Goal: Task Accomplishment & Management: Manage account settings

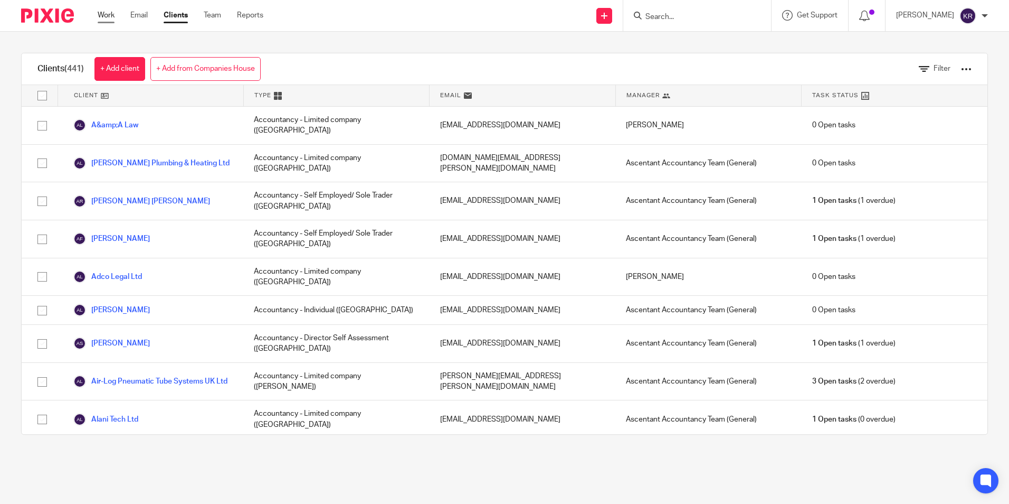
click at [98, 13] on link "Work" at bounding box center [106, 15] width 17 height 11
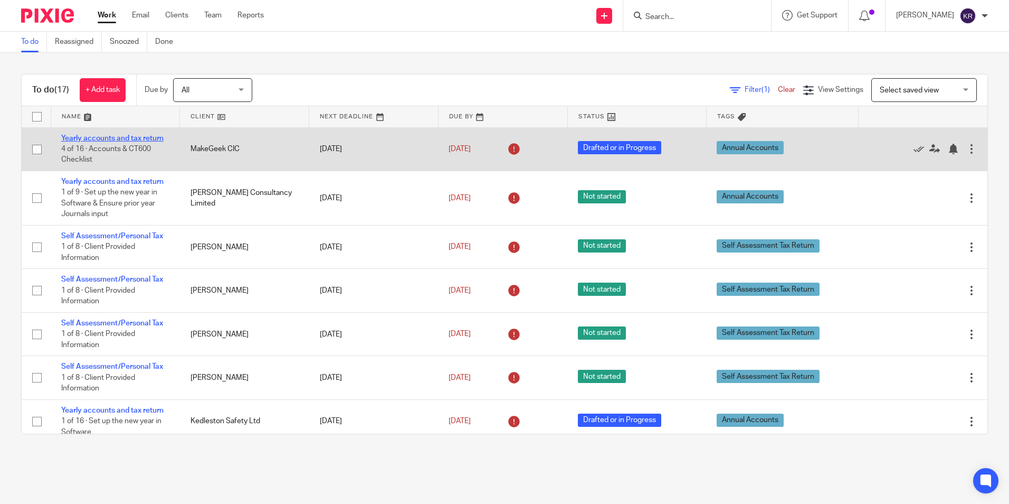
click at [143, 138] on link "Yearly accounts and tax return" at bounding box center [112, 138] width 102 height 7
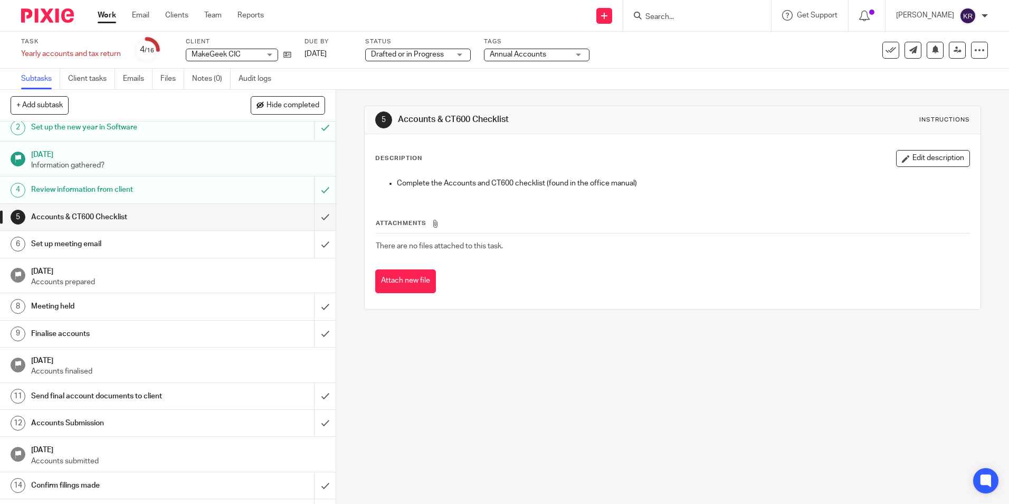
scroll to position [53, 0]
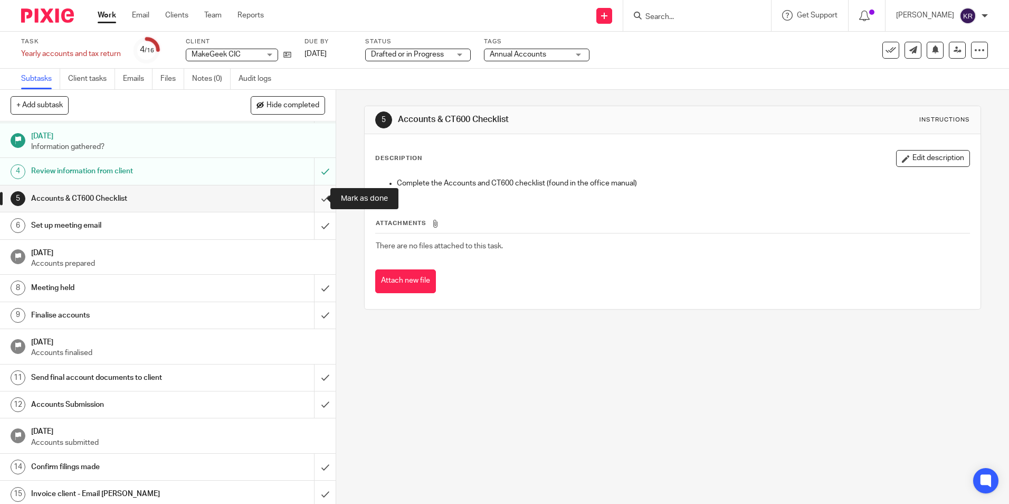
click at [316, 198] on input "submit" at bounding box center [168, 198] width 336 height 26
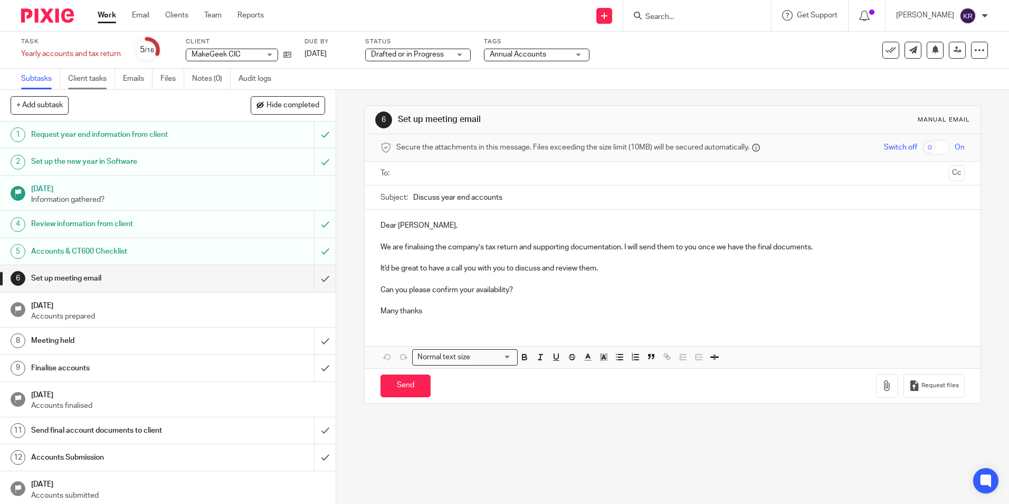
click at [96, 81] on link "Client tasks" at bounding box center [91, 79] width 47 height 21
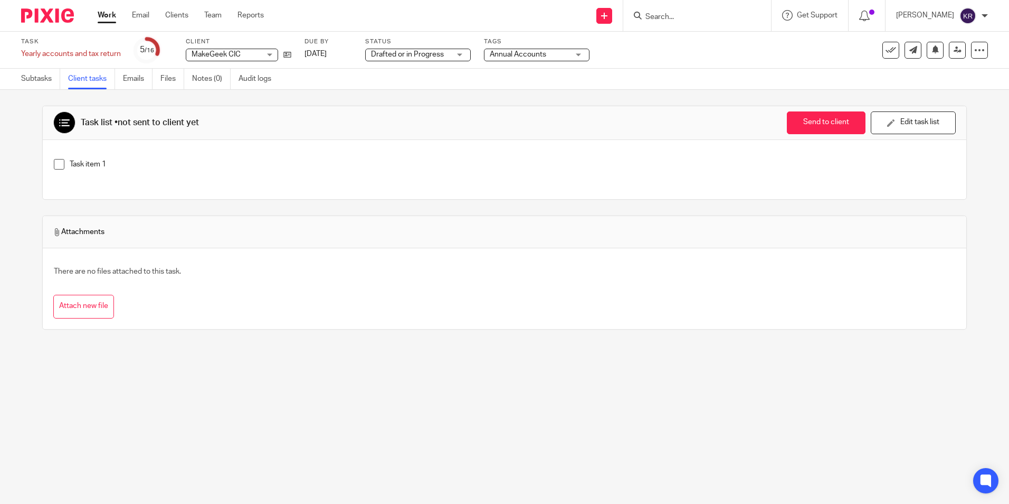
click at [102, 13] on link "Work" at bounding box center [107, 15] width 18 height 11
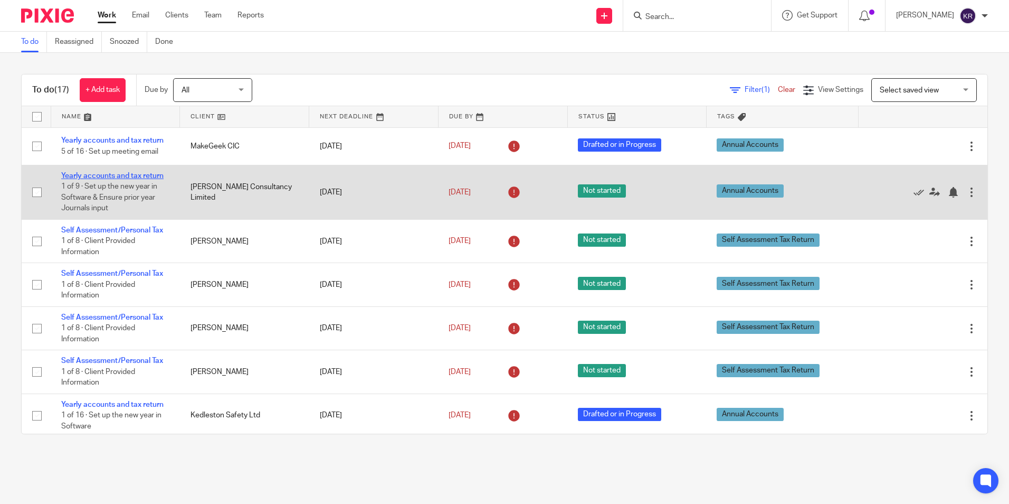
click at [112, 176] on link "Yearly accounts and tax return" at bounding box center [112, 175] width 102 height 7
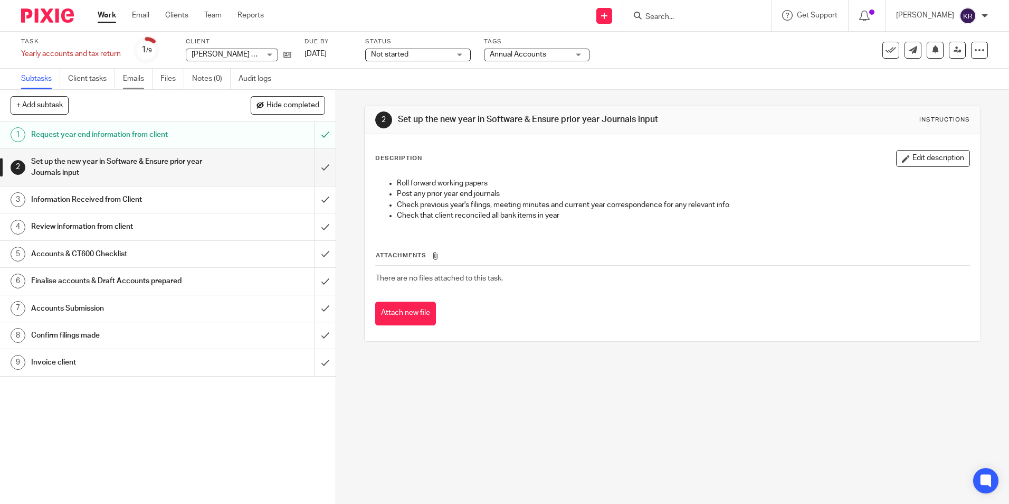
click at [127, 76] on link "Emails" at bounding box center [138, 79] width 30 height 21
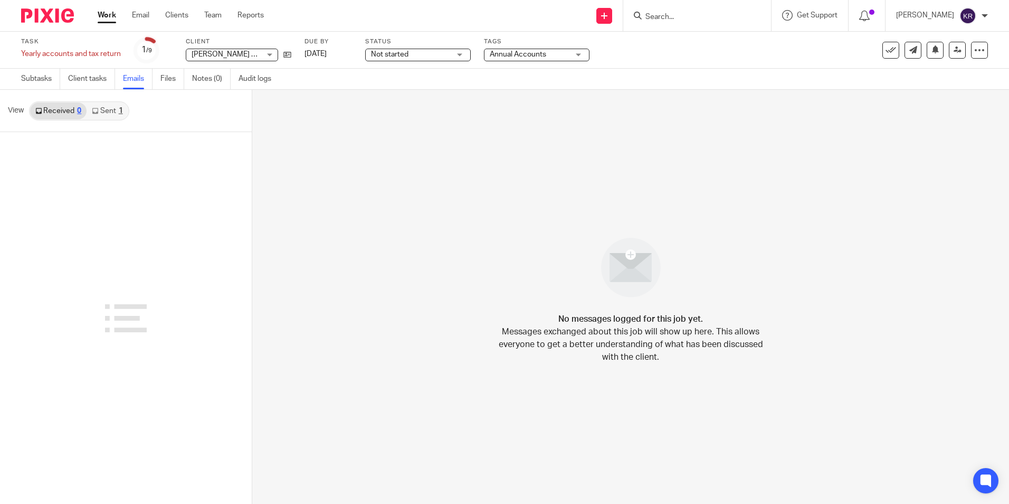
click at [107, 111] on link "Sent 1" at bounding box center [107, 110] width 41 height 17
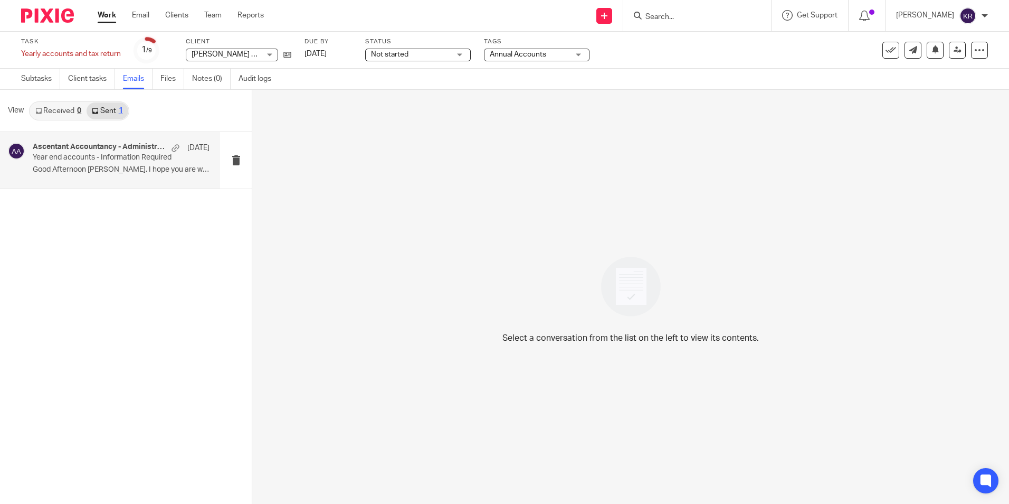
click at [99, 163] on div "Ascentant Accountancy - Administrator, Ascentant Administrator 15 Aug Year end …" at bounding box center [121, 160] width 177 height 35
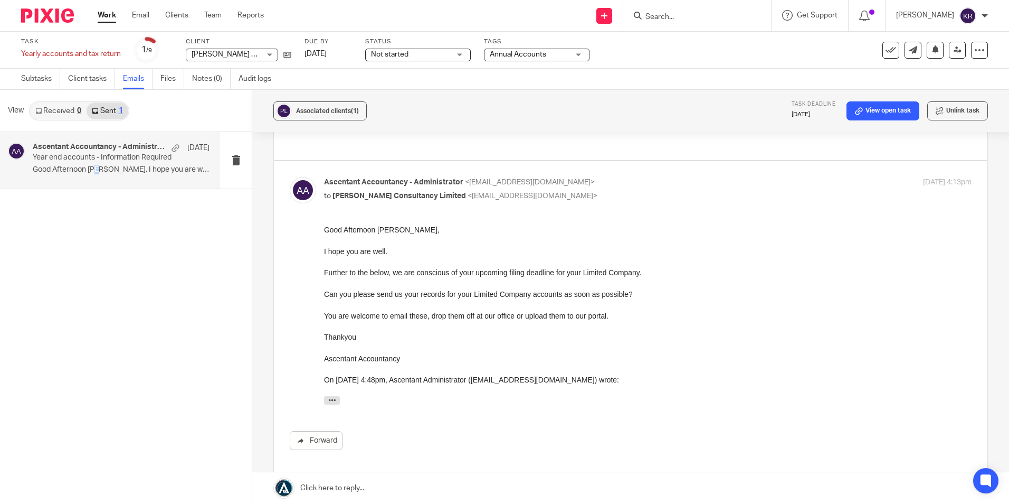
scroll to position [106, 0]
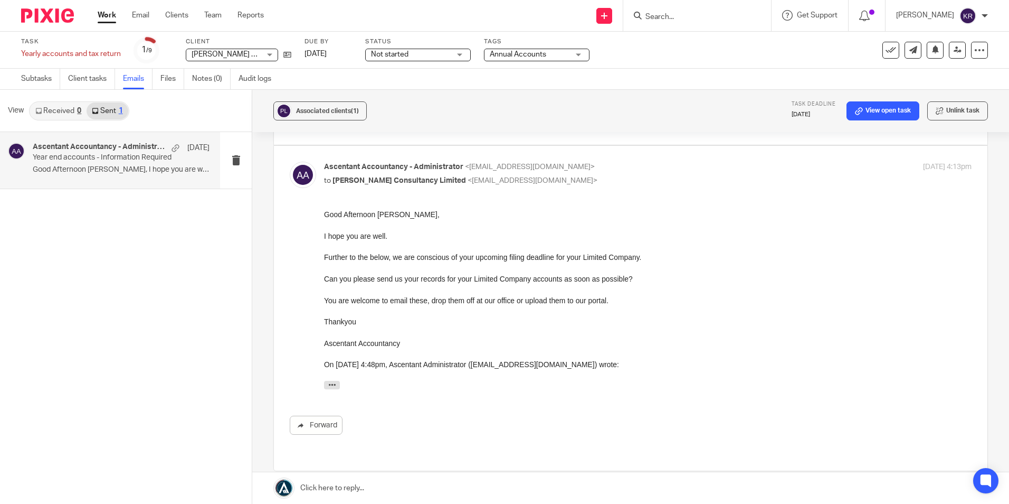
click at [189, 157] on div "Ascentant Accountancy - Administrator, Ascentant Administrator 15 Aug Year end …" at bounding box center [121, 160] width 177 height 35
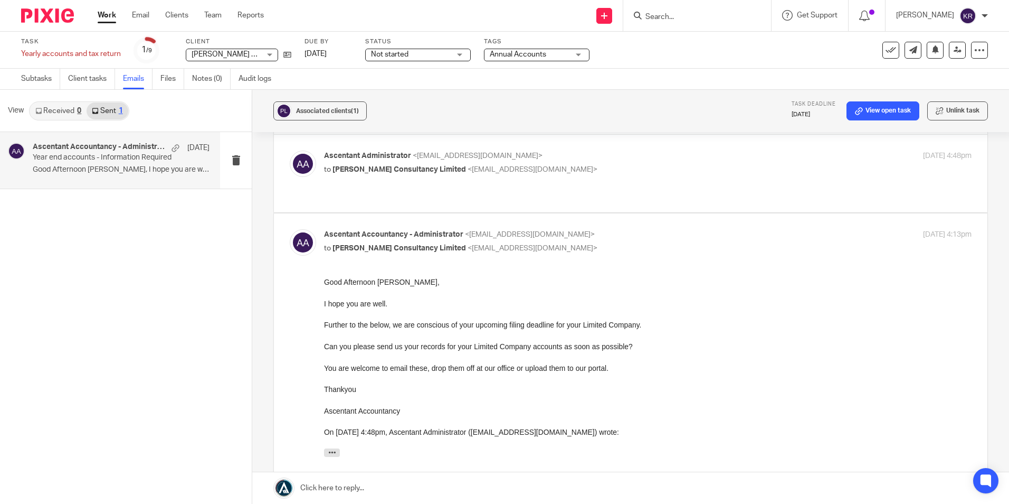
scroll to position [0, 0]
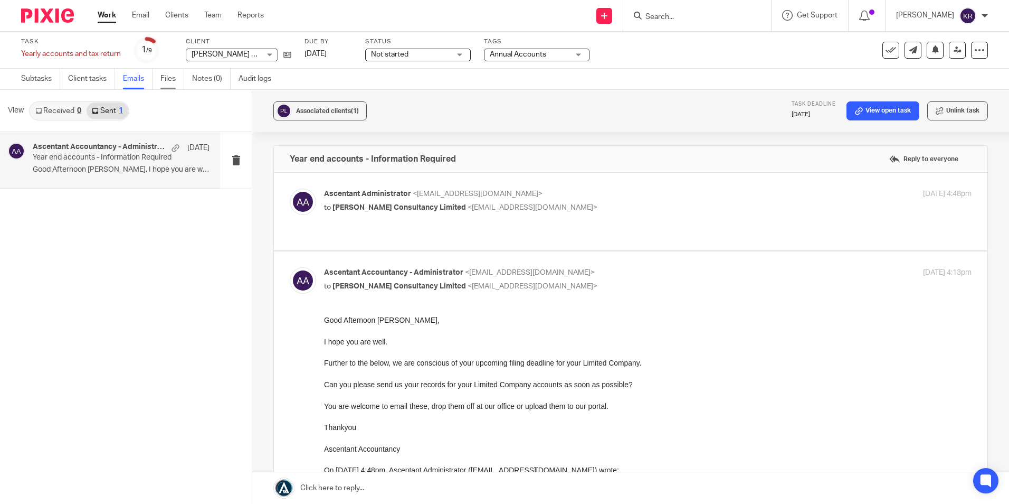
click at [167, 78] on link "Files" at bounding box center [172, 79] width 24 height 21
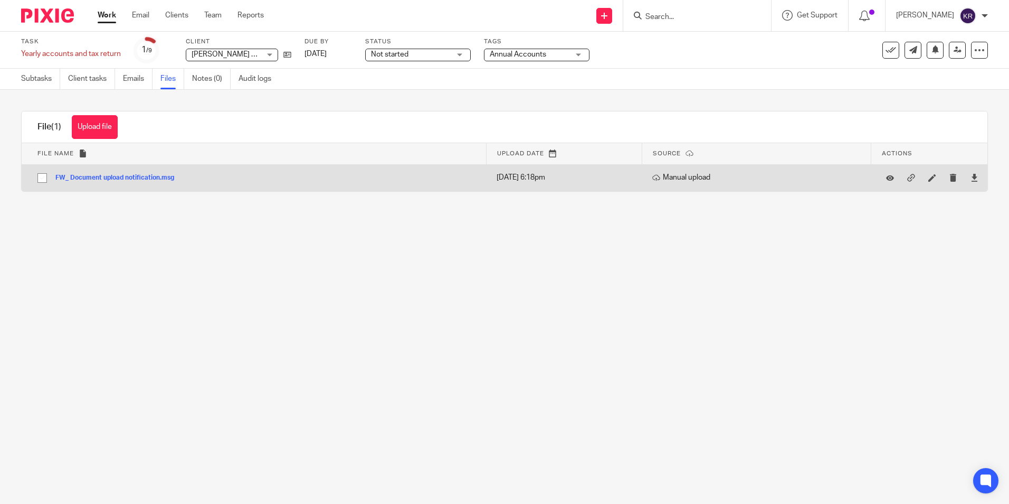
click at [135, 177] on button "FW_ Document upload notification.msg" at bounding box center [118, 177] width 127 height 7
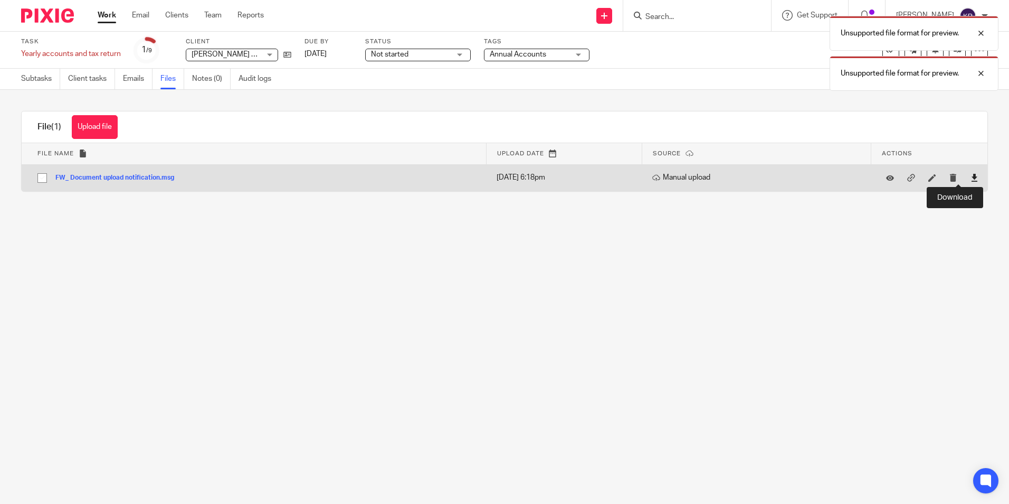
click at [971, 178] on icon at bounding box center [975, 178] width 8 height 8
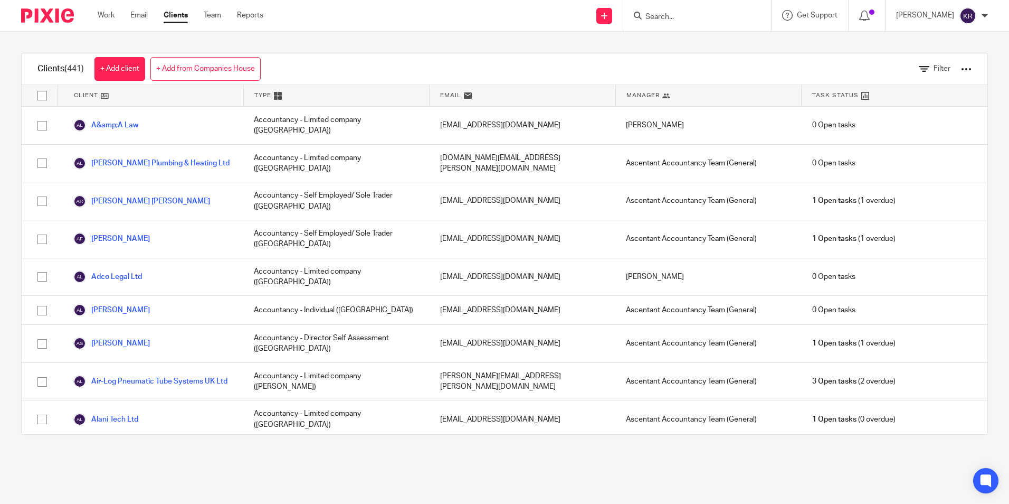
click at [104, 3] on div "Work Email Clients Team Reports Work Email Clients Team Reports Settings" at bounding box center [183, 15] width 192 height 31
click at [102, 10] on link "Work" at bounding box center [106, 15] width 17 height 11
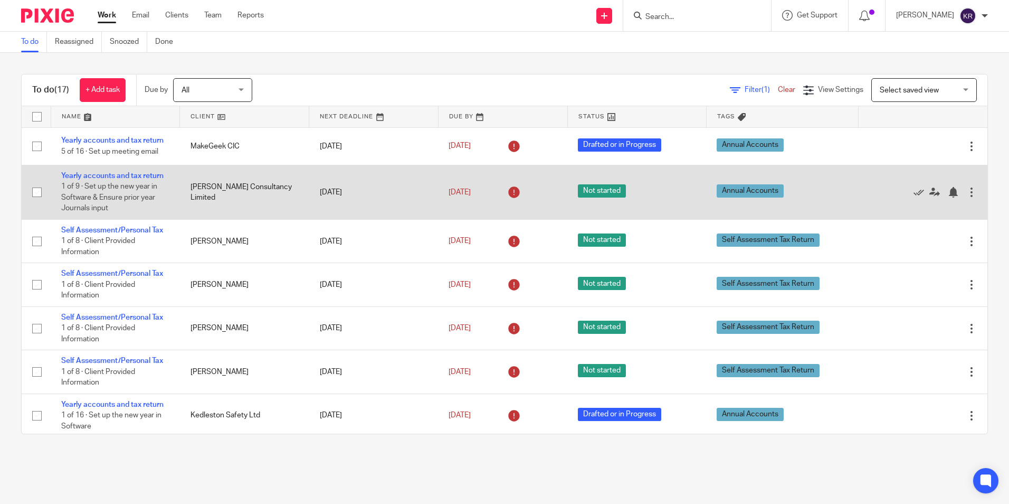
click at [206, 186] on td "[PERSON_NAME] Consultancy Limited" at bounding box center [244, 192] width 129 height 54
click at [119, 176] on link "Yearly accounts and tax return" at bounding box center [112, 175] width 102 height 7
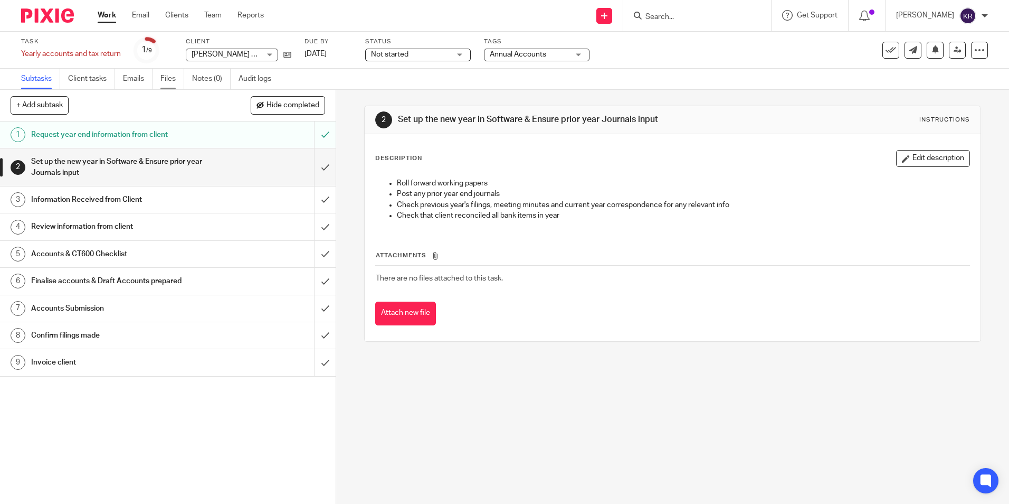
click at [174, 78] on link "Files" at bounding box center [172, 79] width 24 height 21
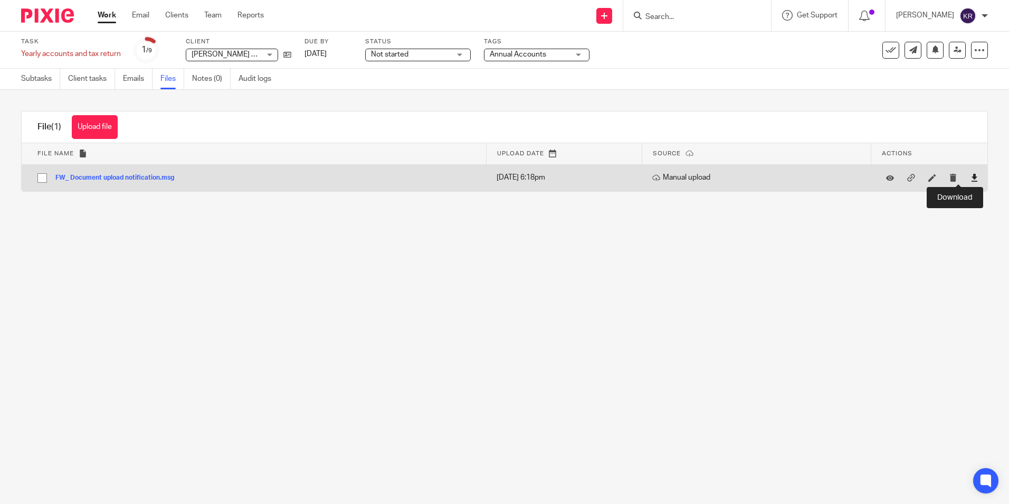
click at [971, 178] on icon at bounding box center [975, 178] width 8 height 8
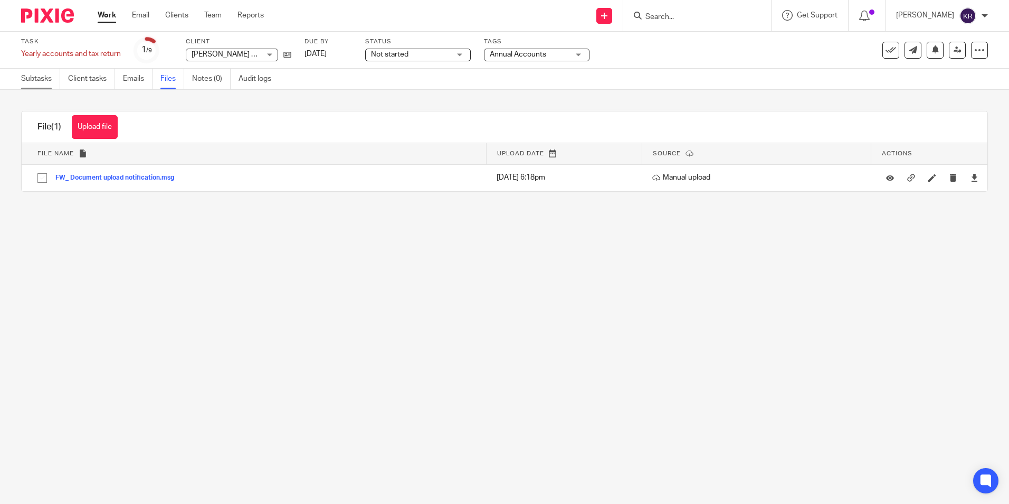
click at [50, 80] on link "Subtasks" at bounding box center [40, 79] width 39 height 21
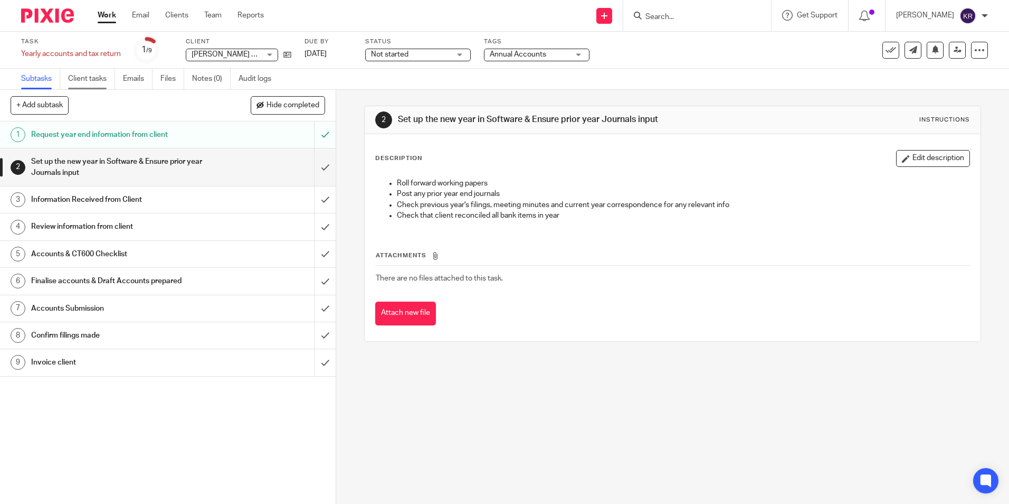
click at [101, 80] on link "Client tasks" at bounding box center [91, 79] width 47 height 21
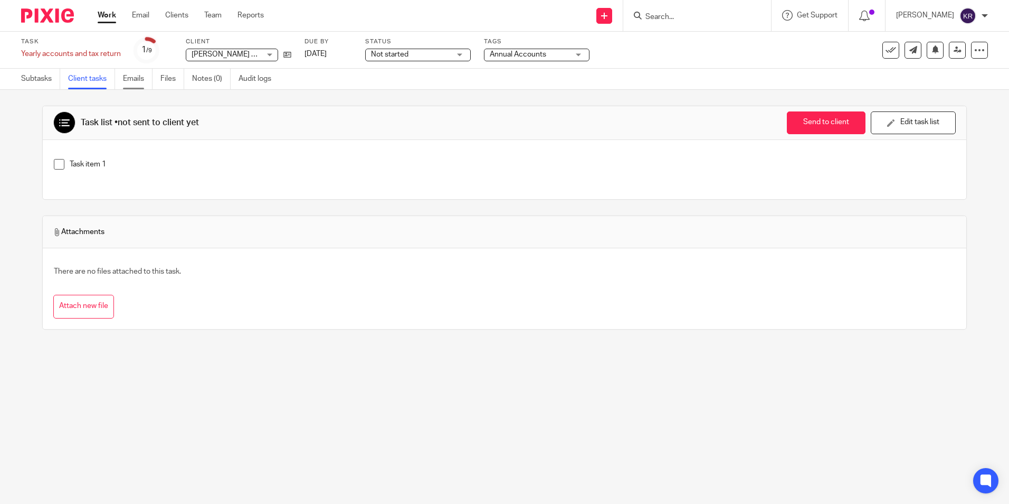
click at [148, 81] on link "Emails" at bounding box center [138, 79] width 30 height 21
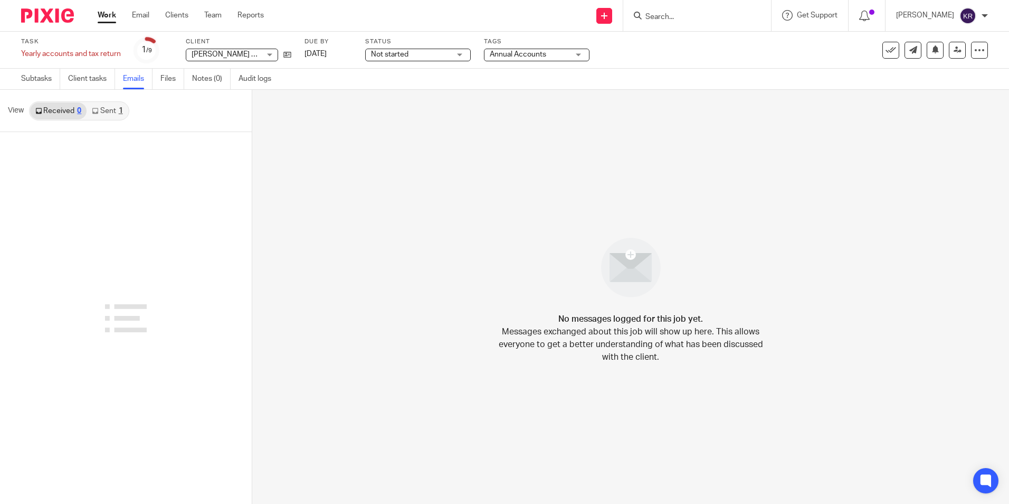
click at [99, 111] on link "Sent 1" at bounding box center [107, 110] width 41 height 17
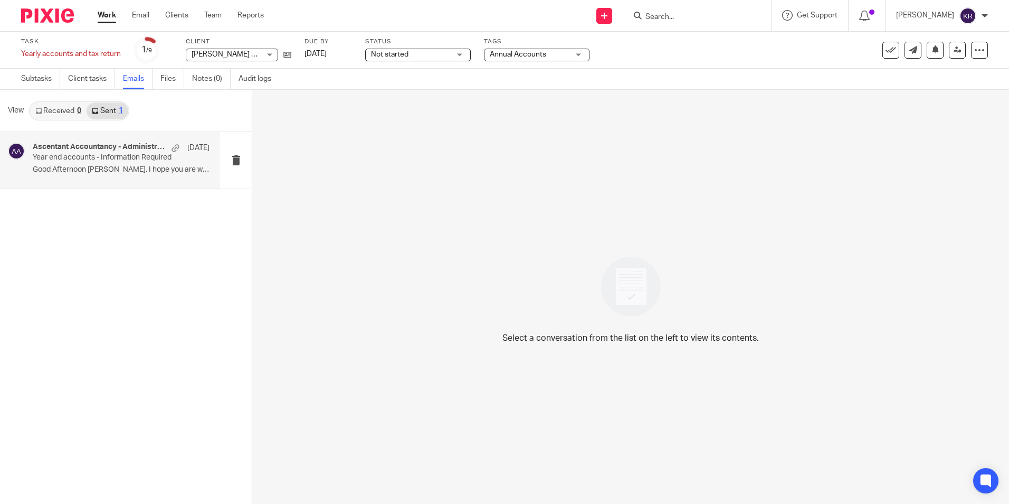
click at [91, 168] on p "Good Afternoon Peter, I hope you are well. ..." at bounding box center [121, 169] width 177 height 9
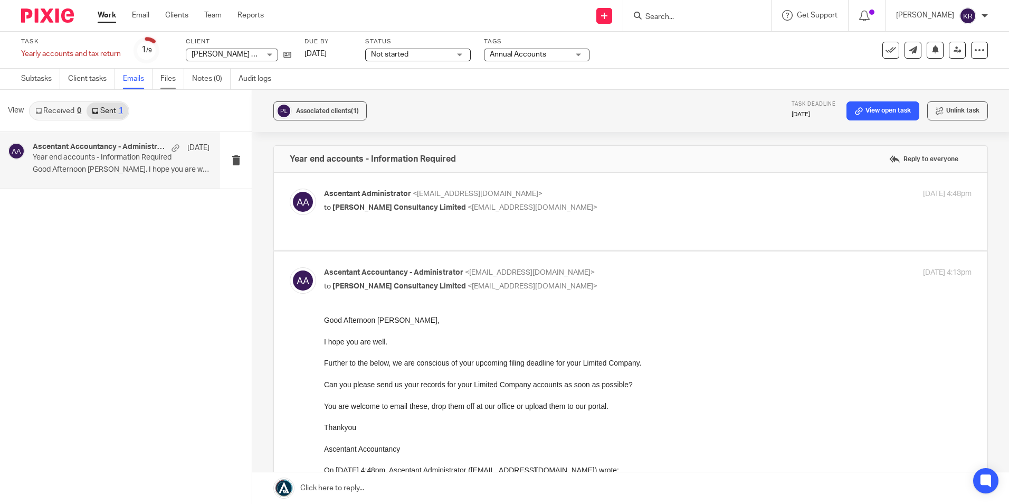
click at [174, 79] on link "Files" at bounding box center [172, 79] width 24 height 21
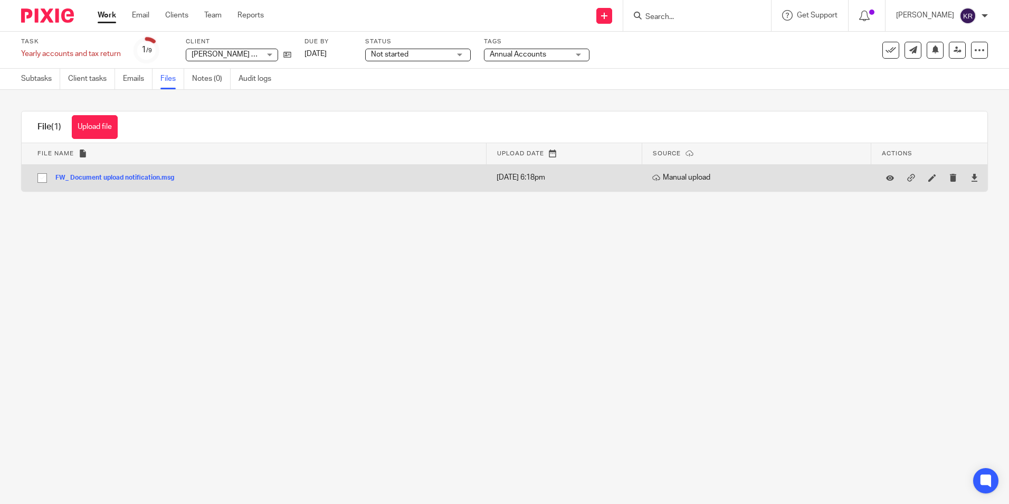
click at [123, 172] on td "FW_ Document upload notification.msg FW_ Document upload notification Save" at bounding box center [254, 177] width 465 height 27
click at [971, 175] on icon at bounding box center [975, 178] width 8 height 8
click at [126, 179] on button "FW_ Document upload notification.msg" at bounding box center [118, 177] width 127 height 7
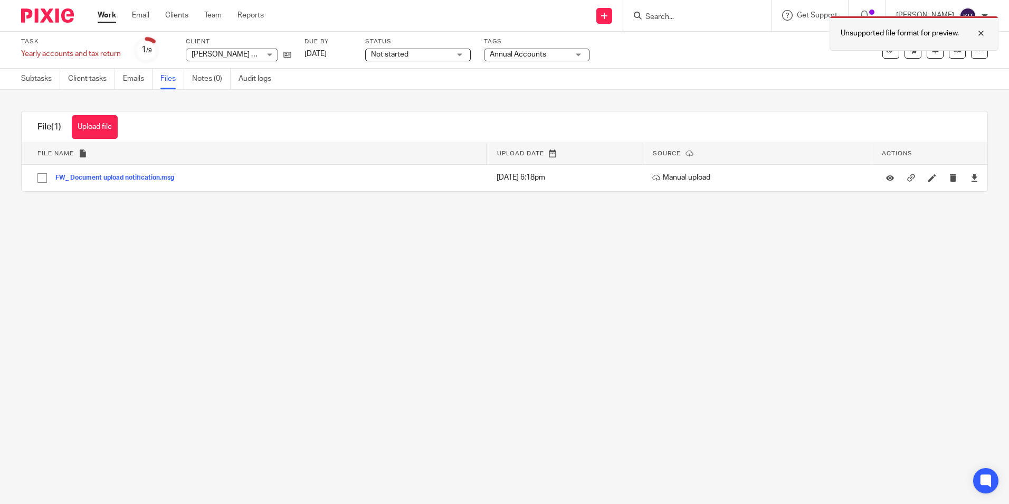
click at [985, 34] on div at bounding box center [973, 33] width 29 height 13
click at [210, 81] on link "Notes (0)" at bounding box center [211, 79] width 39 height 21
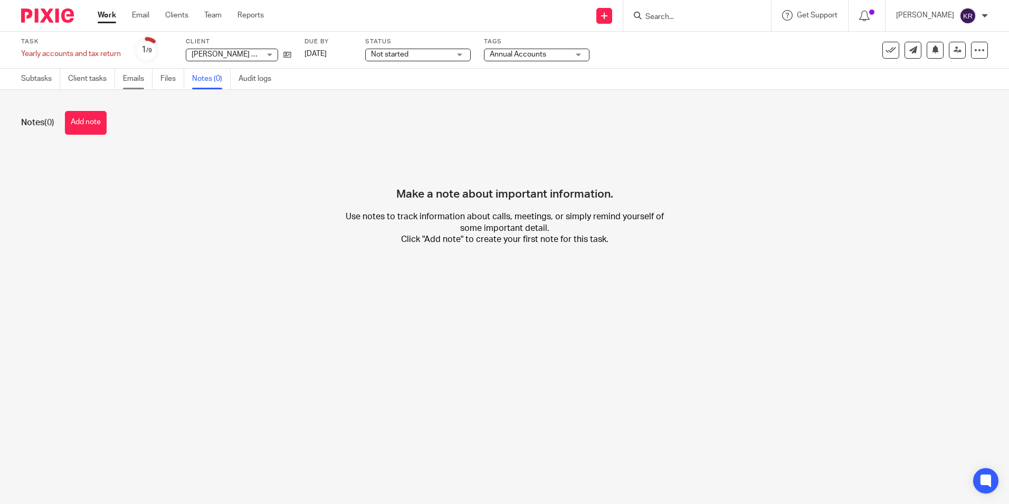
click at [131, 80] on link "Emails" at bounding box center [138, 79] width 30 height 21
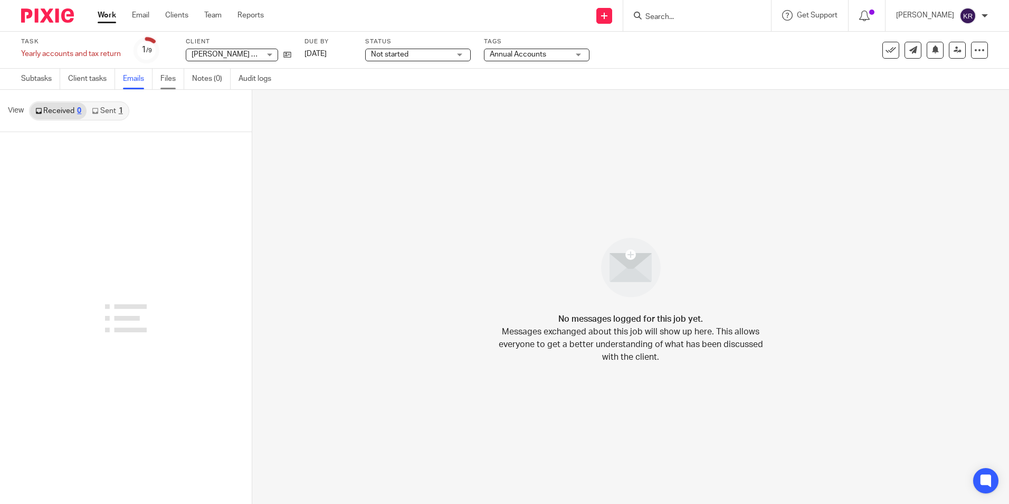
click at [174, 79] on link "Files" at bounding box center [172, 79] width 24 height 21
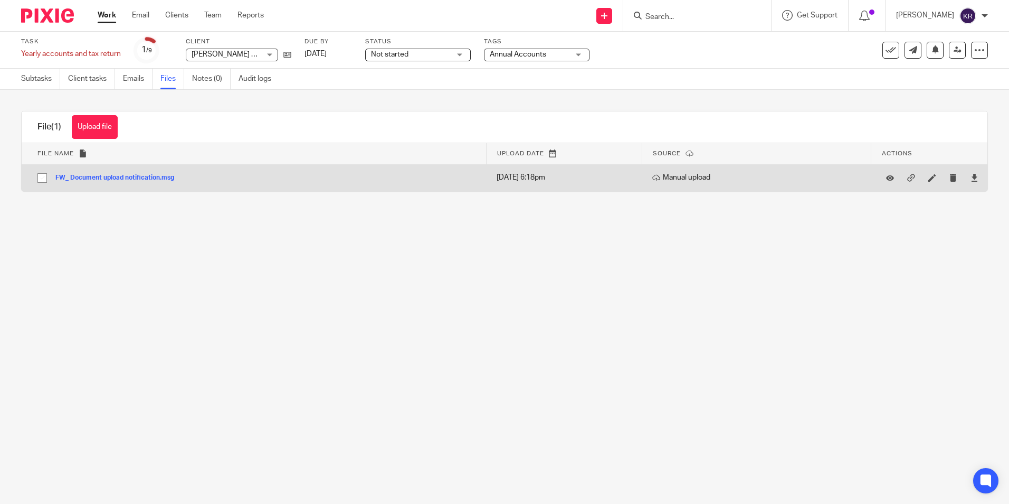
click at [149, 179] on button "FW_ Document upload notification.msg" at bounding box center [118, 177] width 127 height 7
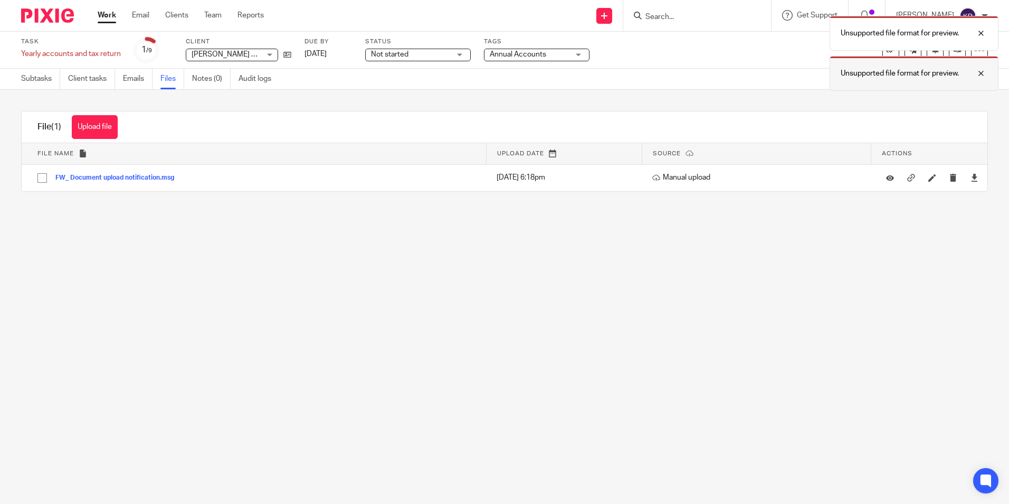
click at [978, 72] on div at bounding box center [973, 73] width 29 height 13
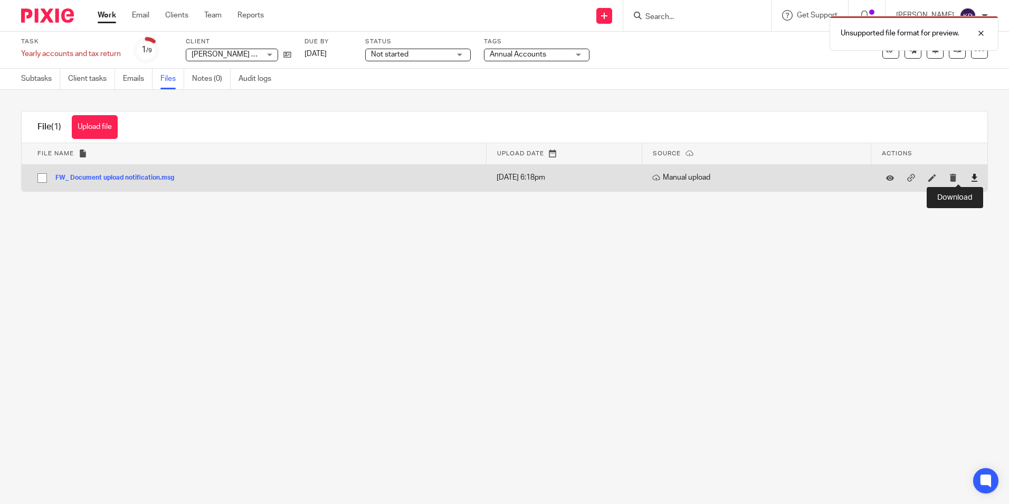
click at [971, 177] on icon at bounding box center [975, 178] width 8 height 8
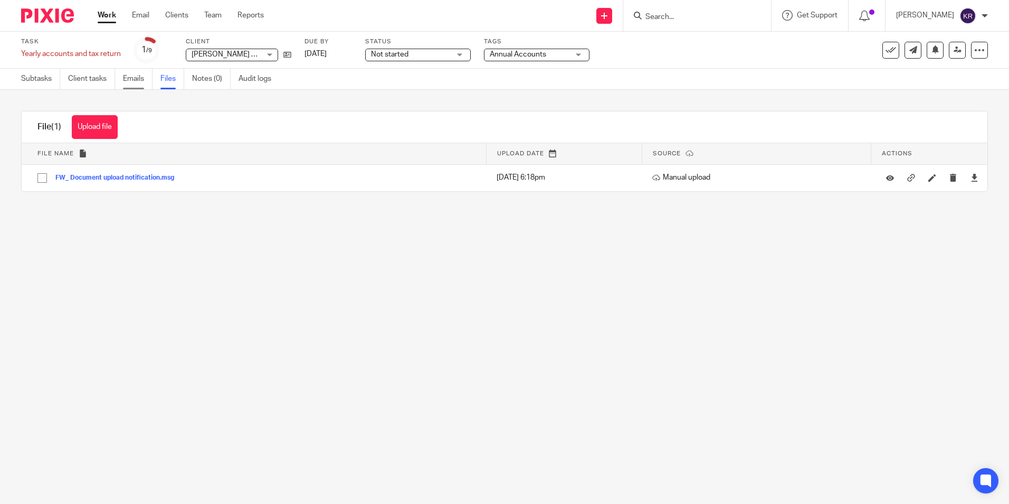
click at [129, 78] on link "Emails" at bounding box center [138, 79] width 30 height 21
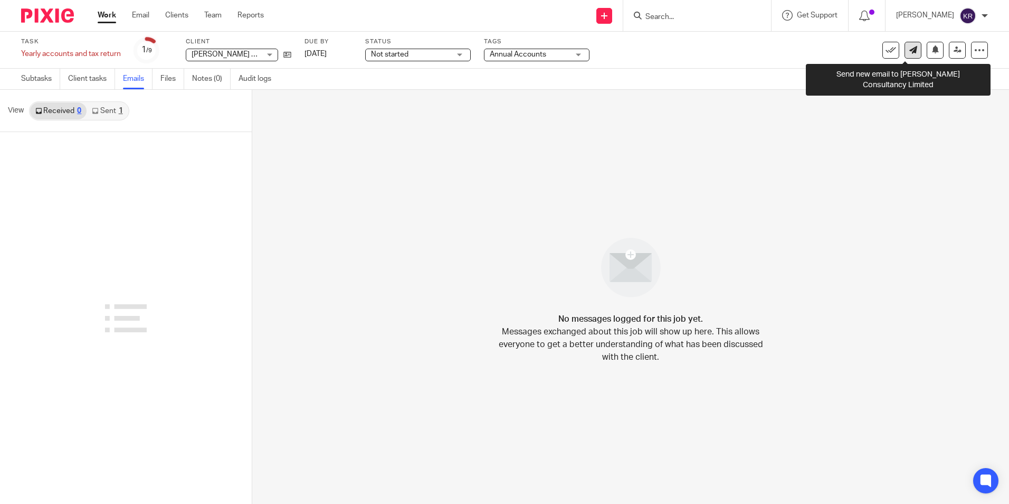
click at [910, 50] on icon at bounding box center [914, 50] width 8 height 8
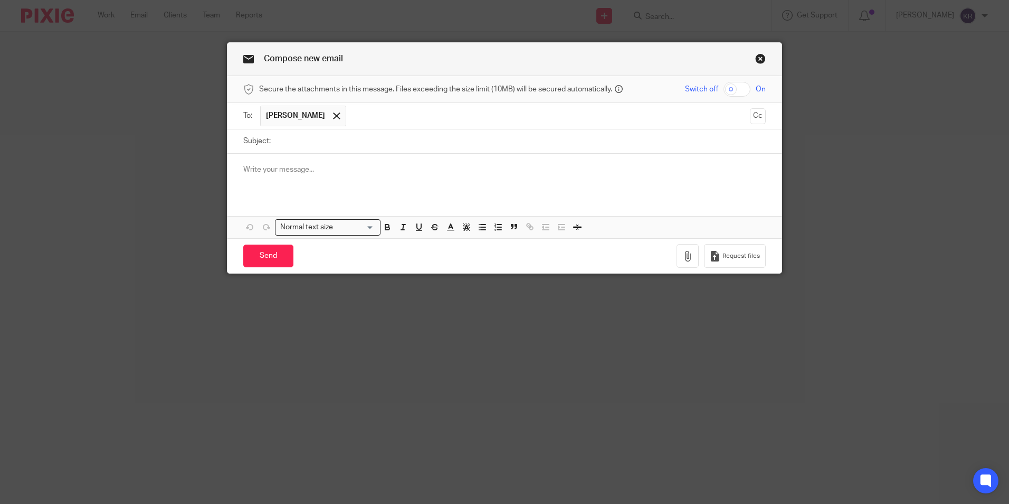
click at [295, 143] on input "Subject:" at bounding box center [521, 141] width 490 height 24
type input "Year End Accounts"
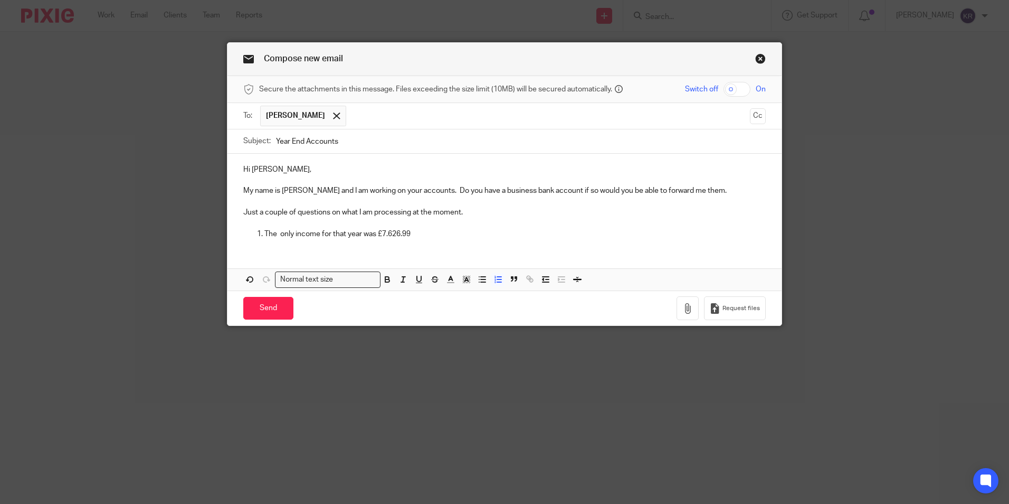
click at [436, 235] on p "The only income for that year was £7.626.99" at bounding box center [516, 234] width 502 height 11
click at [385, 229] on p "The only income for that year was £7.626.99" at bounding box center [516, 234] width 502 height 11
click at [423, 234] on p "The only income for that year was £7,626.99" at bounding box center [516, 234] width 502 height 11
click at [512, 240] on div "Hi Peter, My name is Kimberley and I am working on your accounts. Do you have a…" at bounding box center [505, 200] width 554 height 93
click at [276, 233] on p "The only income for that year was £7,626.99 per you spreadsheet" at bounding box center [516, 234] width 502 height 11
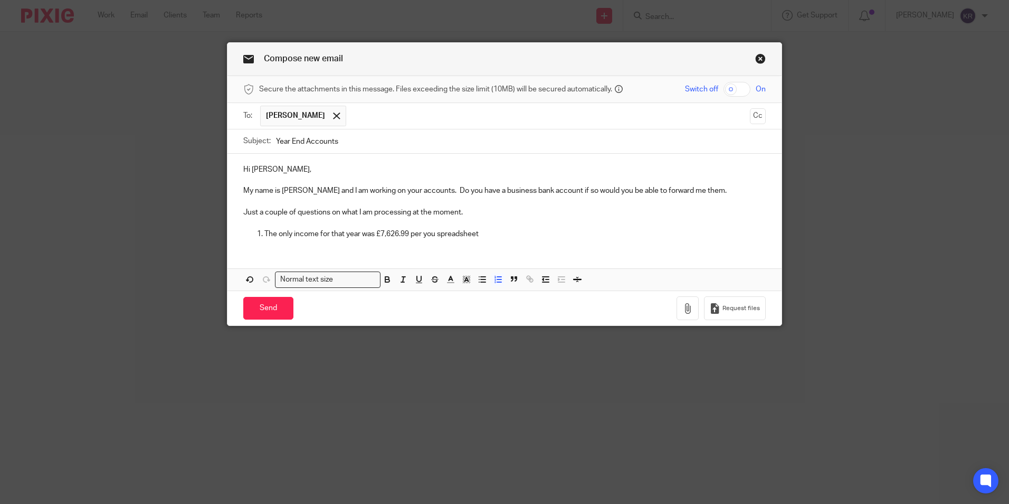
click at [474, 234] on p "The only income for that year was £7,626.99 per you spreadsheet" at bounding box center [516, 234] width 502 height 11
click at [485, 232] on p "The only income for that year was £7,626.99 per you spreadsheet" at bounding box center [516, 234] width 502 height 11
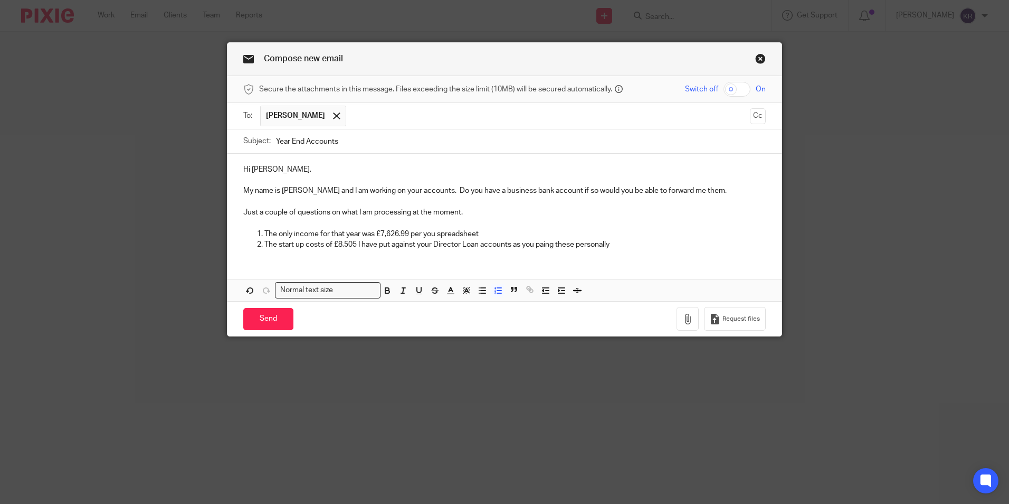
click at [546, 242] on p "The start up costs of £8,505 I have put against your Director Loan accounts as …" at bounding box center [516, 244] width 502 height 11
drag, startPoint x: 702, startPoint y: 190, endPoint x: 684, endPoint y: 192, distance: 18.1
click at [684, 192] on p "My name is Kimberley and I am working on your accounts. Do you have a business …" at bounding box center [504, 190] width 523 height 11
click at [620, 242] on p "The start up costs of £8,505 I have put against your Director Loan accounts as …" at bounding box center [516, 244] width 502 height 11
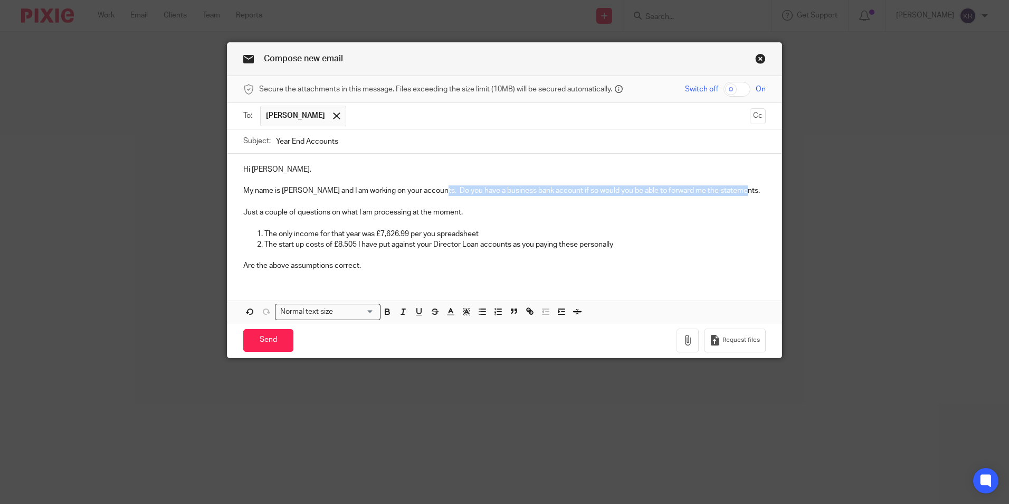
drag, startPoint x: 432, startPoint y: 190, endPoint x: 737, endPoint y: 192, distance: 304.6
click at [737, 192] on p "My name is Kimberley and I am working on your accounts. Do you have a business …" at bounding box center [504, 190] width 523 height 11
click at [480, 232] on p "The only income for that year was £7,626.99 per you spreadsheet" at bounding box center [516, 234] width 502 height 11
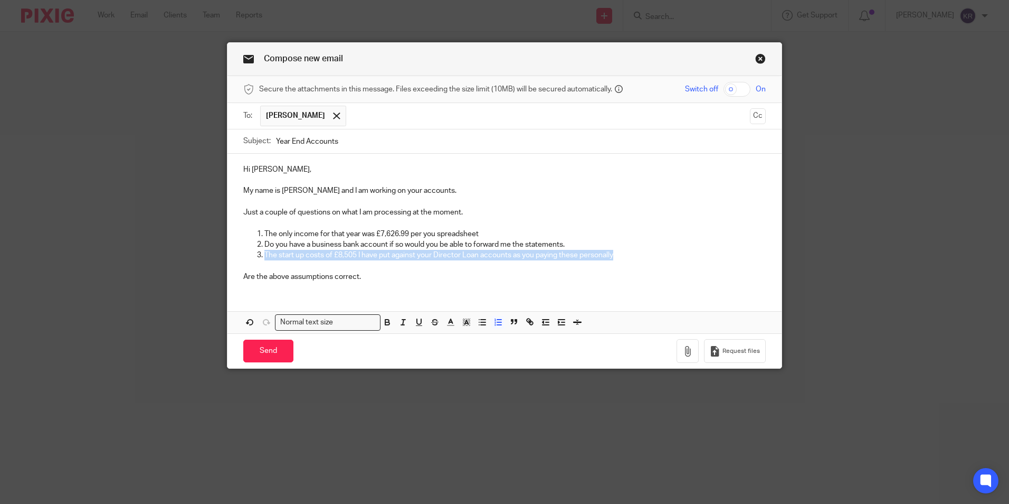
drag, startPoint x: 261, startPoint y: 252, endPoint x: 617, endPoint y: 257, distance: 355.9
click at [617, 257] on p "The start up costs of £8,505 I have put against your Director Loan accounts as …" at bounding box center [516, 255] width 502 height 11
click at [487, 232] on p "The only income for that year was £7,626.99 per you spreadsheet" at bounding box center [516, 234] width 502 height 11
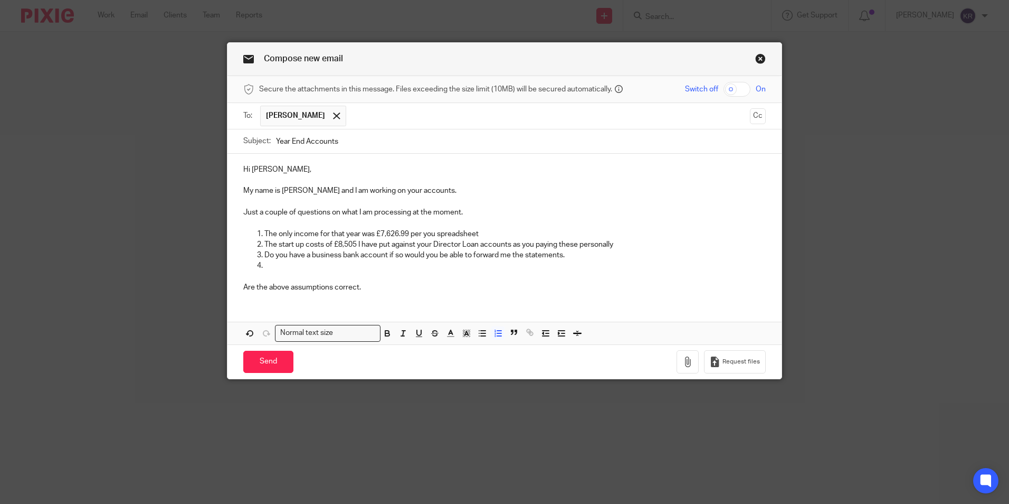
click at [303, 273] on p at bounding box center [504, 276] width 523 height 11
click at [278, 268] on p at bounding box center [516, 265] width 502 height 11
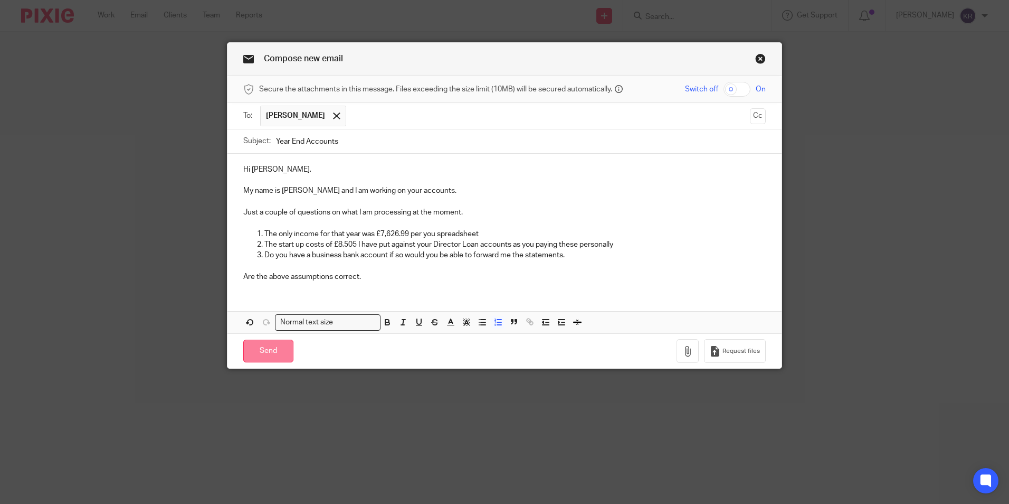
click at [263, 356] on input "Send" at bounding box center [268, 350] width 50 height 23
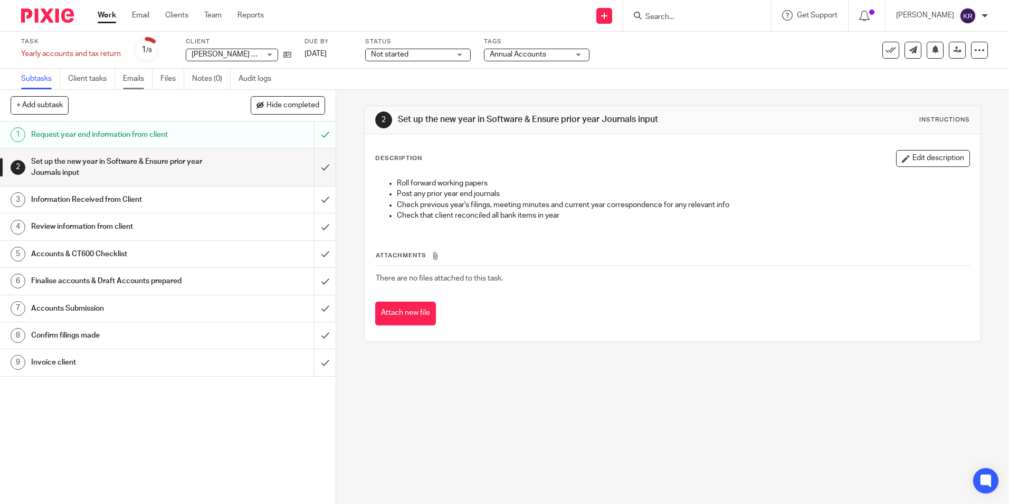
click at [133, 77] on link "Emails" at bounding box center [138, 79] width 30 height 21
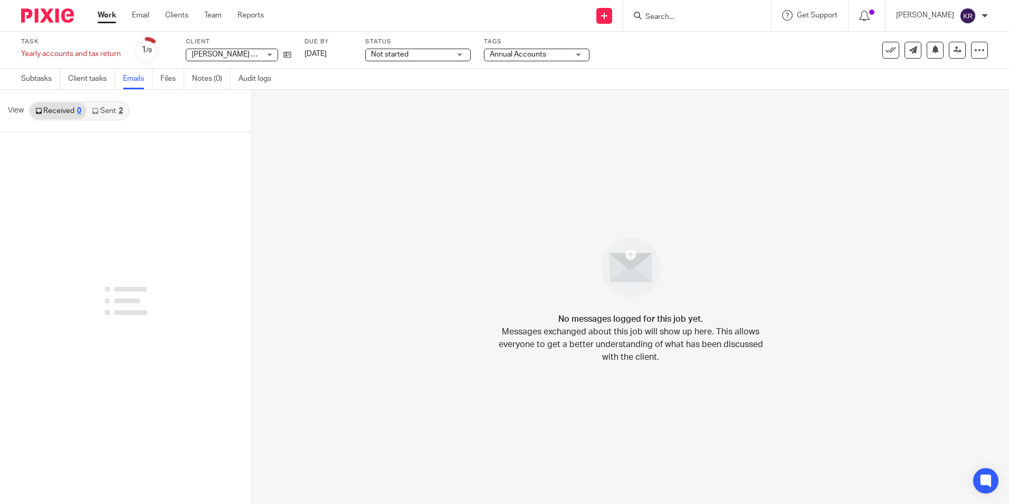
click at [106, 113] on link "Sent 2" at bounding box center [107, 110] width 41 height 17
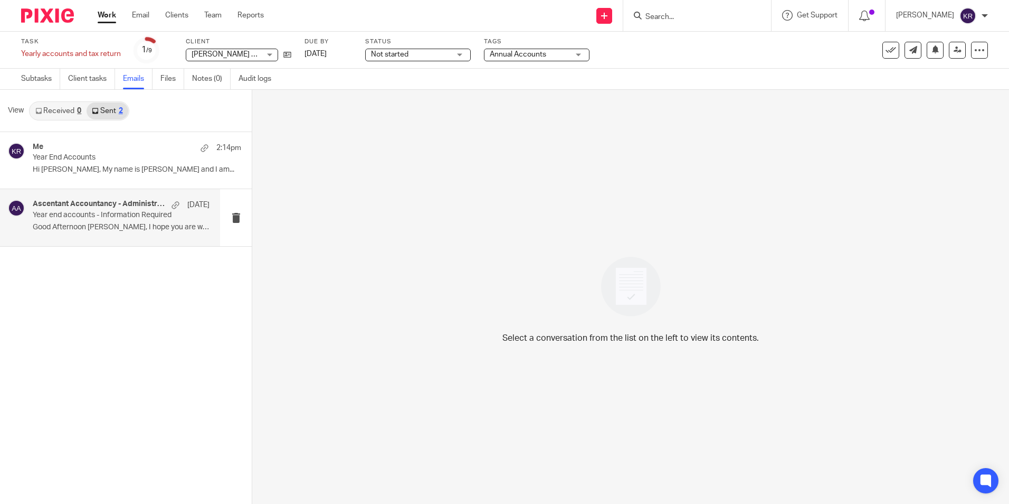
click at [116, 214] on p "Year end accounts - Information Required" at bounding box center [103, 215] width 141 height 9
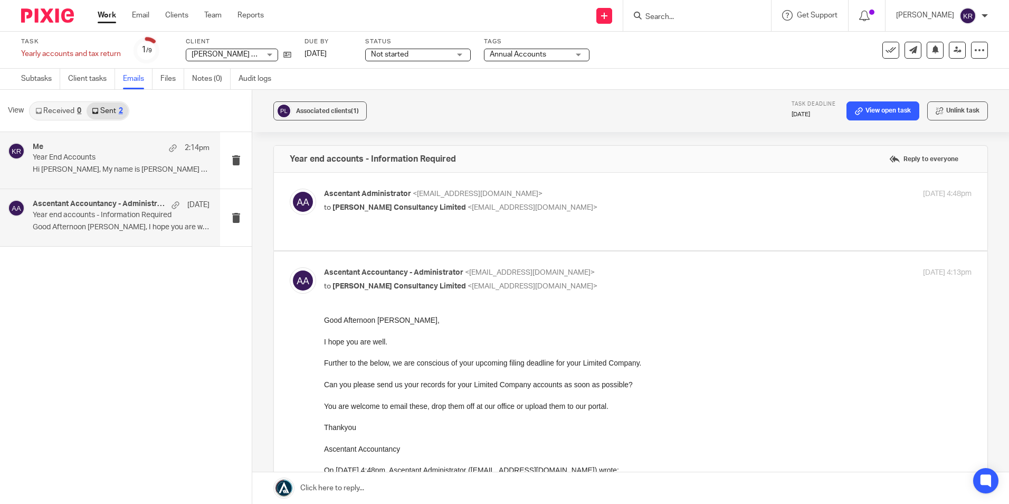
click at [127, 168] on p "Hi Peter, My name is Kimberley and I am..." at bounding box center [121, 169] width 177 height 9
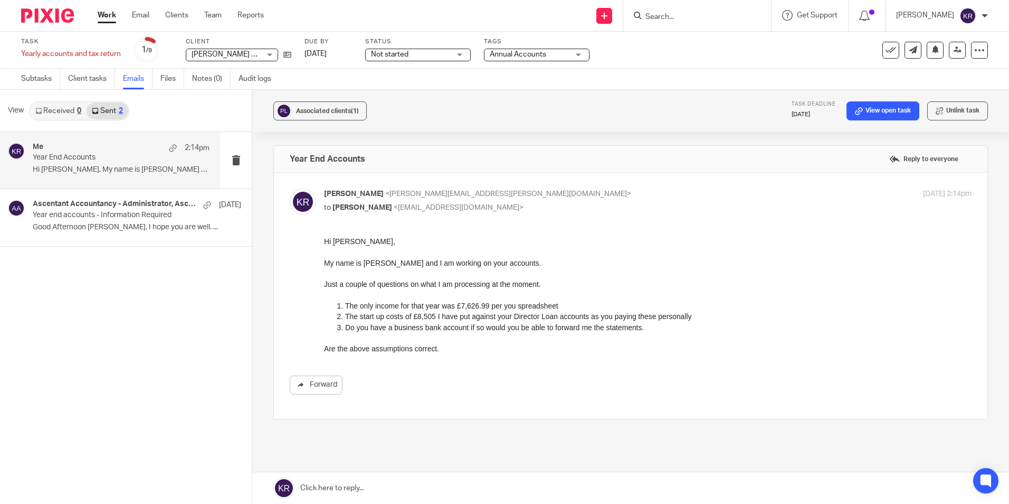
scroll to position [53, 0]
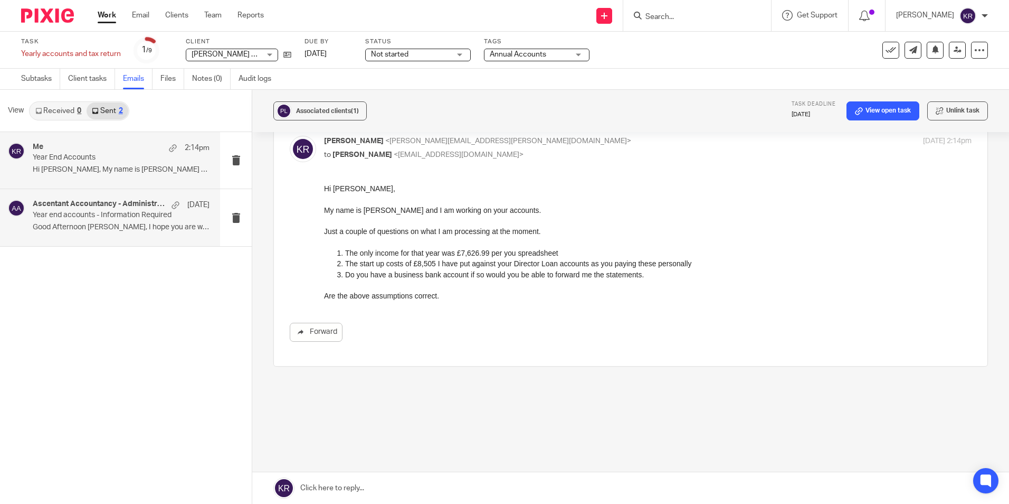
click at [119, 215] on p "Year end accounts - Information Required" at bounding box center [103, 215] width 141 height 9
click at [130, 229] on p "Good Afternoon Peter, I hope you are well. ..." at bounding box center [121, 227] width 177 height 9
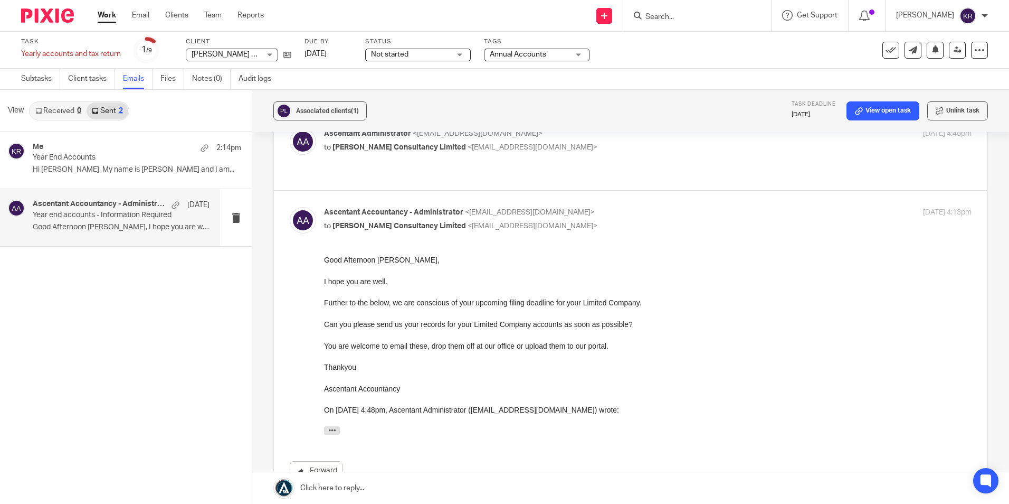
scroll to position [0, 0]
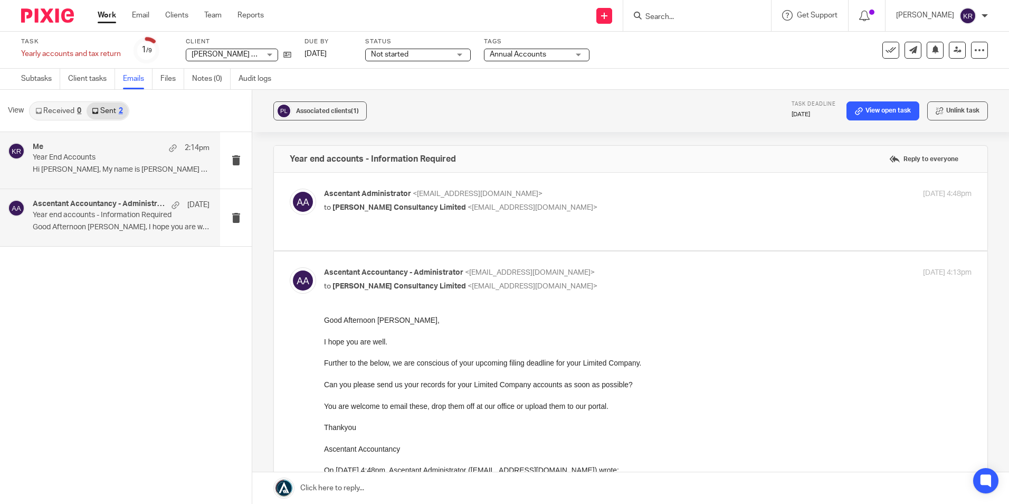
click at [98, 172] on p "Hi Peter, My name is Kimberley and I am..." at bounding box center [121, 169] width 177 height 9
click at [109, 162] on p "Year End Accounts" at bounding box center [103, 157] width 141 height 9
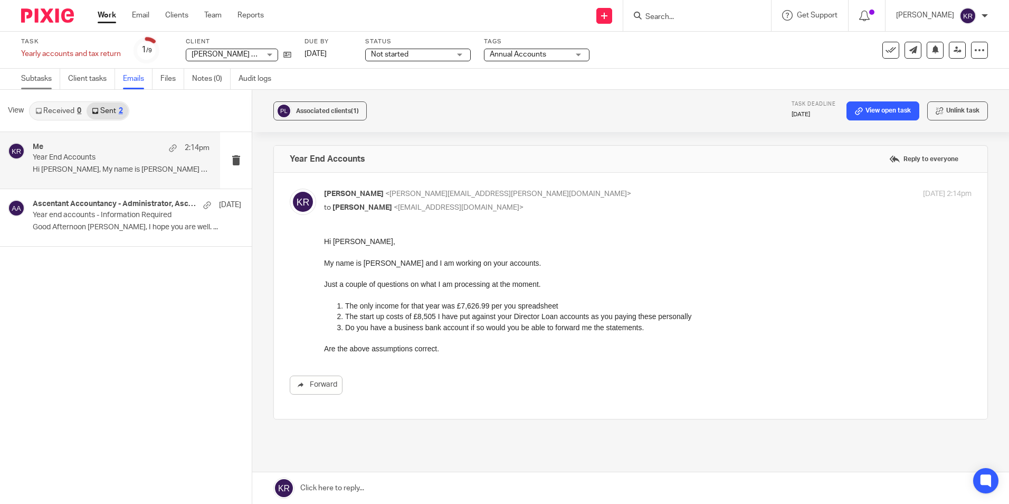
click at [37, 74] on link "Subtasks" at bounding box center [40, 79] width 39 height 21
click at [39, 81] on link "Subtasks" at bounding box center [40, 79] width 39 height 21
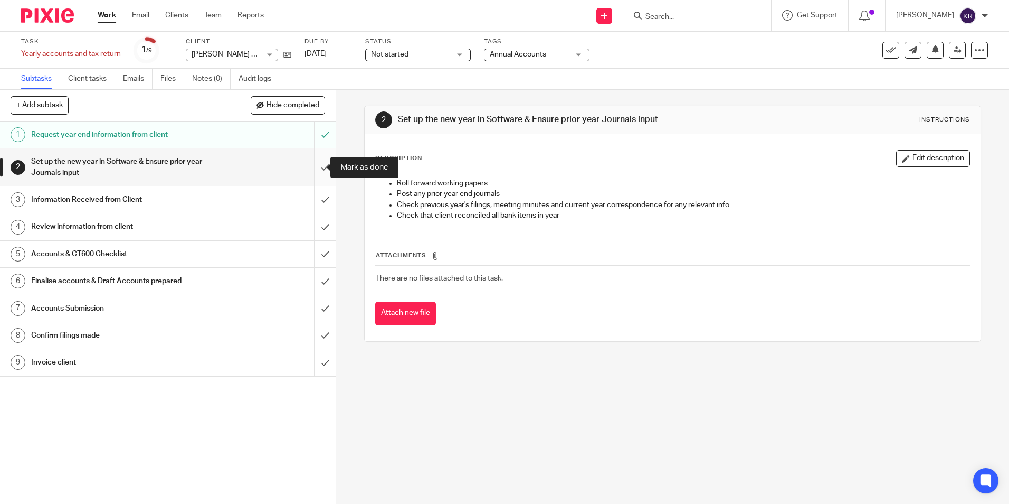
click at [315, 168] on input "submit" at bounding box center [168, 166] width 336 height 37
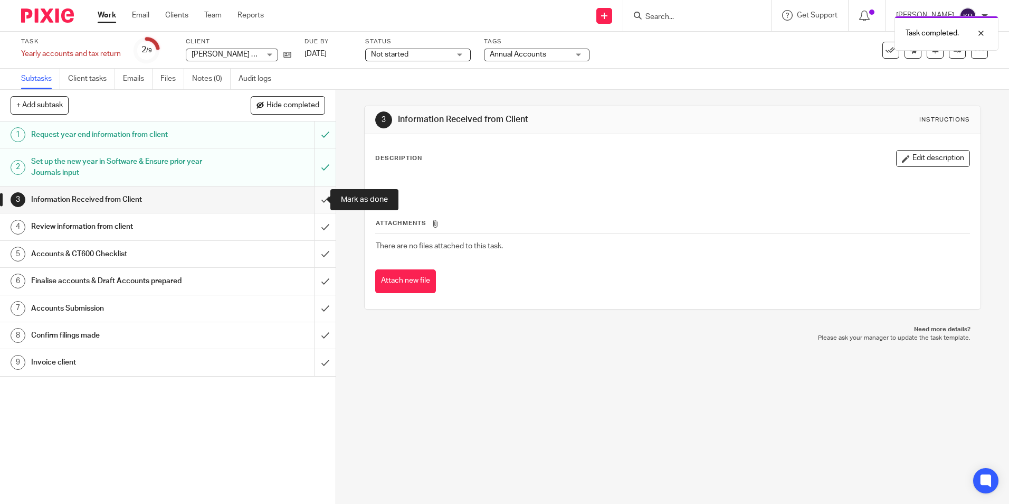
click at [317, 197] on input "submit" at bounding box center [168, 199] width 336 height 26
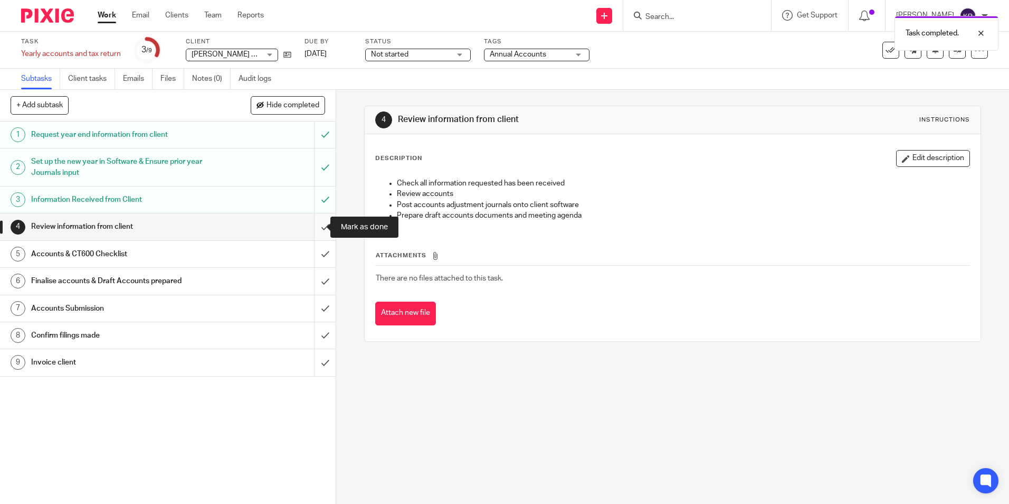
click at [314, 224] on input "submit" at bounding box center [168, 226] width 336 height 26
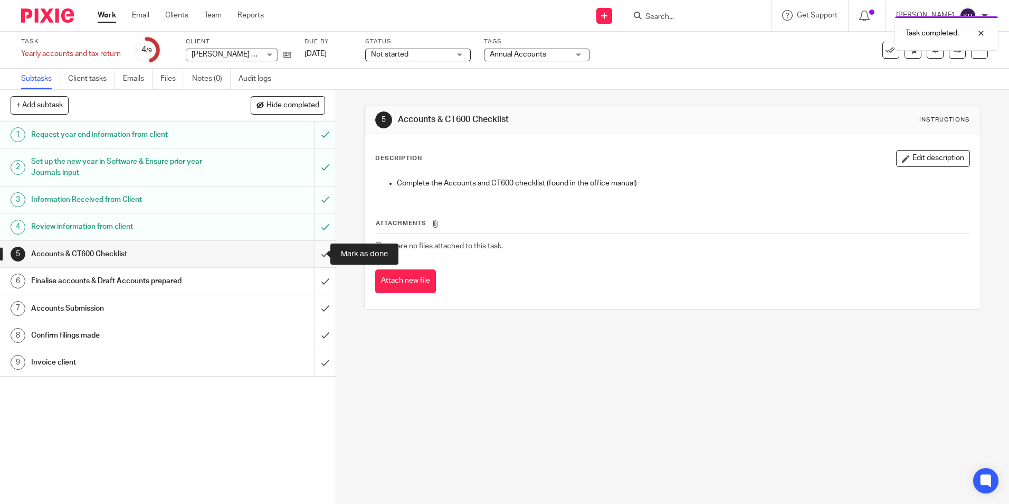
click at [317, 252] on input "submit" at bounding box center [168, 254] width 336 height 26
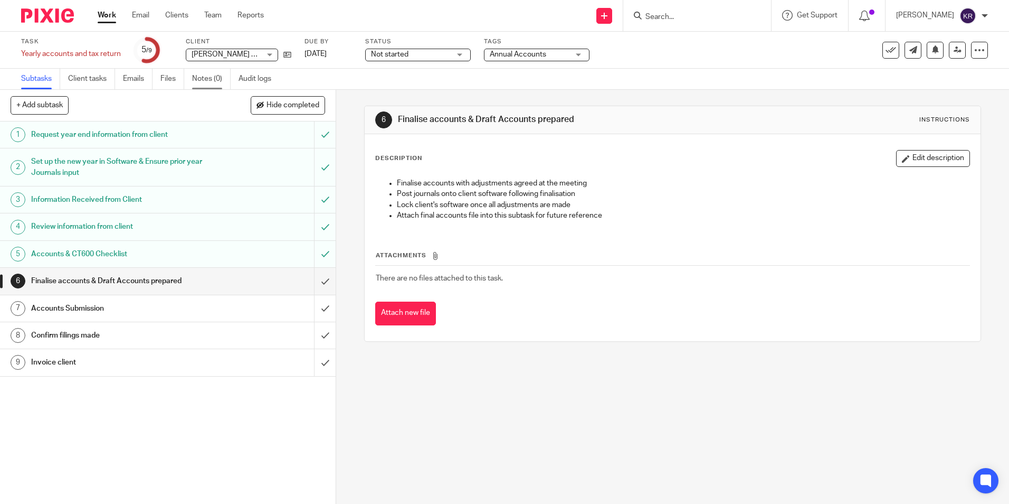
click at [209, 82] on link "Notes (0)" at bounding box center [211, 79] width 39 height 21
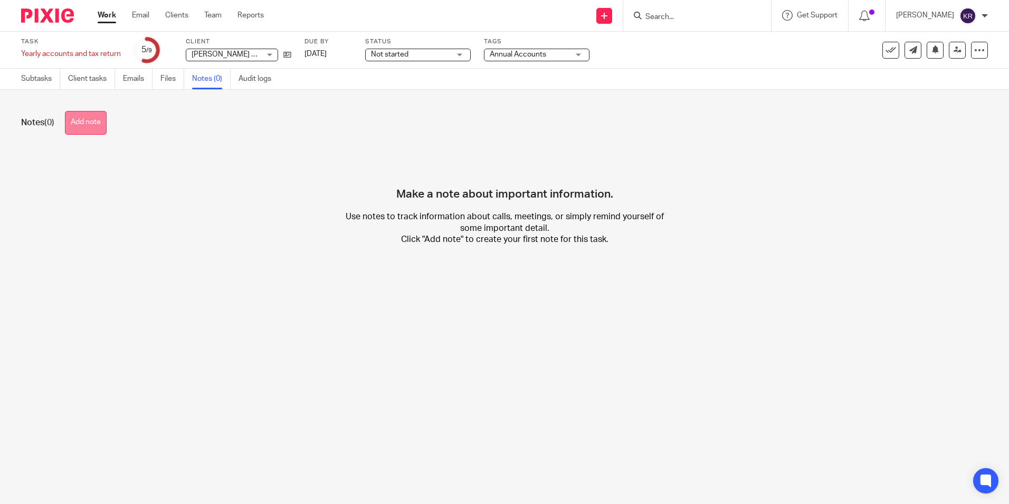
click at [98, 127] on button "Add note" at bounding box center [86, 123] width 42 height 24
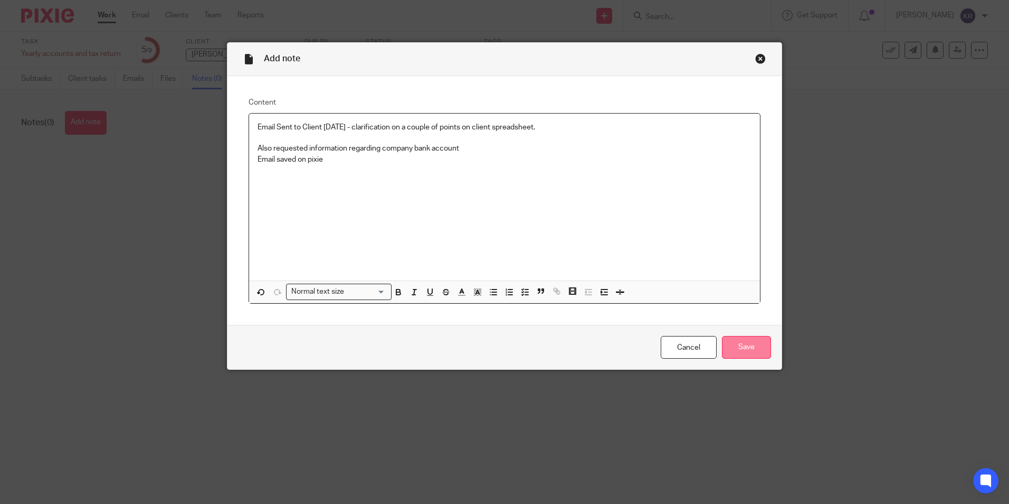
click at [741, 344] on input "Save" at bounding box center [746, 347] width 49 height 23
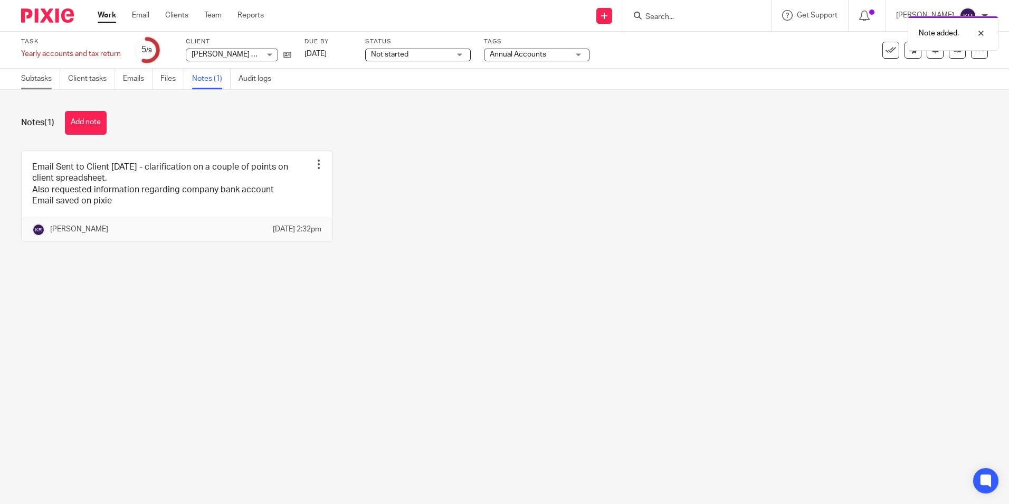
click at [49, 83] on link "Subtasks" at bounding box center [40, 79] width 39 height 21
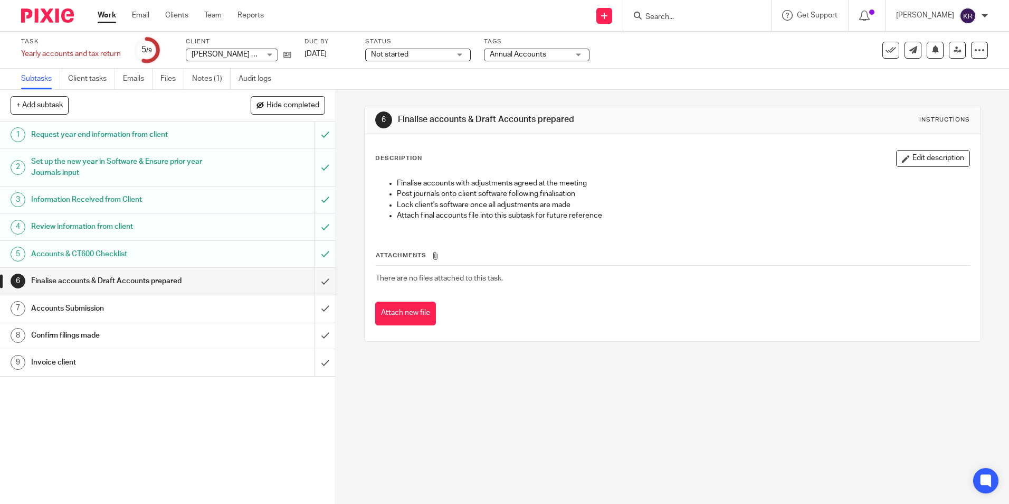
click at [457, 56] on div "Not started Not started" at bounding box center [418, 55] width 106 height 13
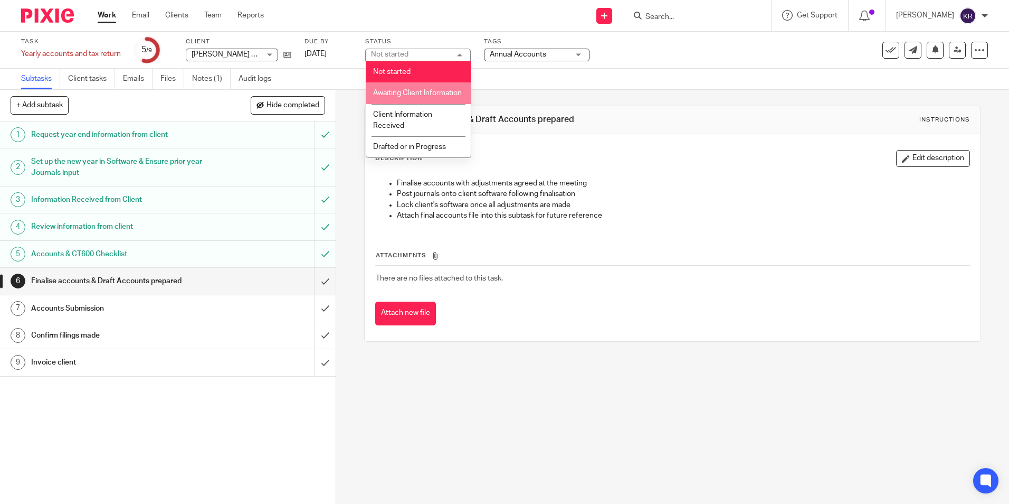
click at [433, 102] on li "Awaiting Client Information" at bounding box center [418, 93] width 105 height 22
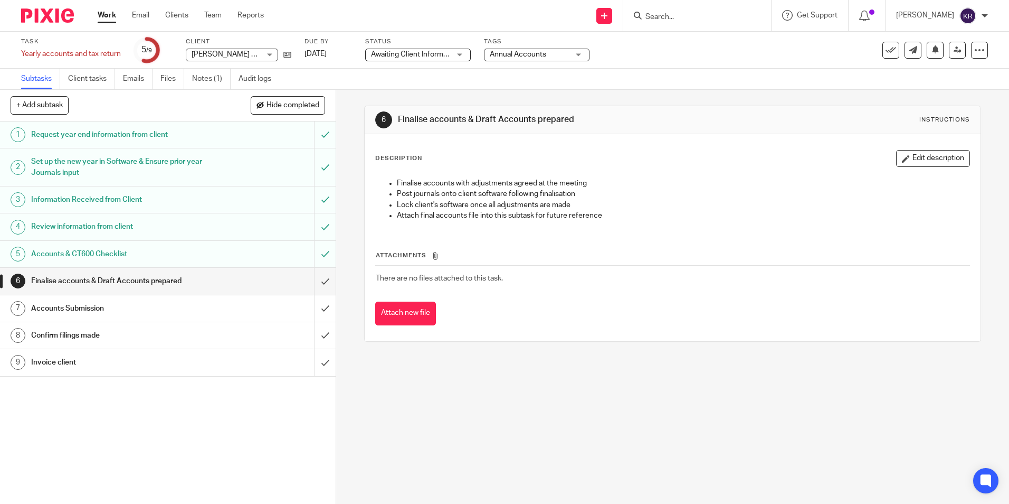
click at [465, 54] on div "Awaiting Client Information Awaiting Client Information" at bounding box center [418, 55] width 106 height 13
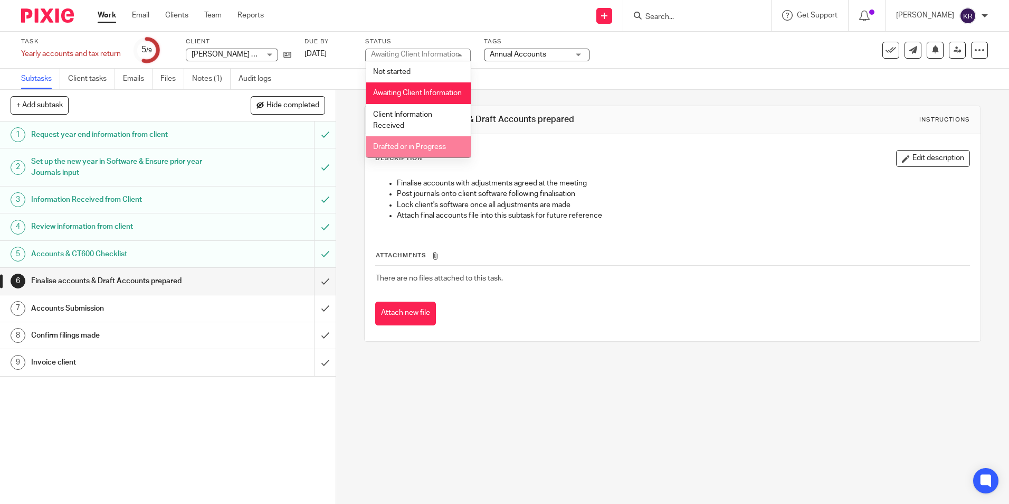
click at [422, 150] on span "Drafted or in Progress" at bounding box center [409, 146] width 73 height 7
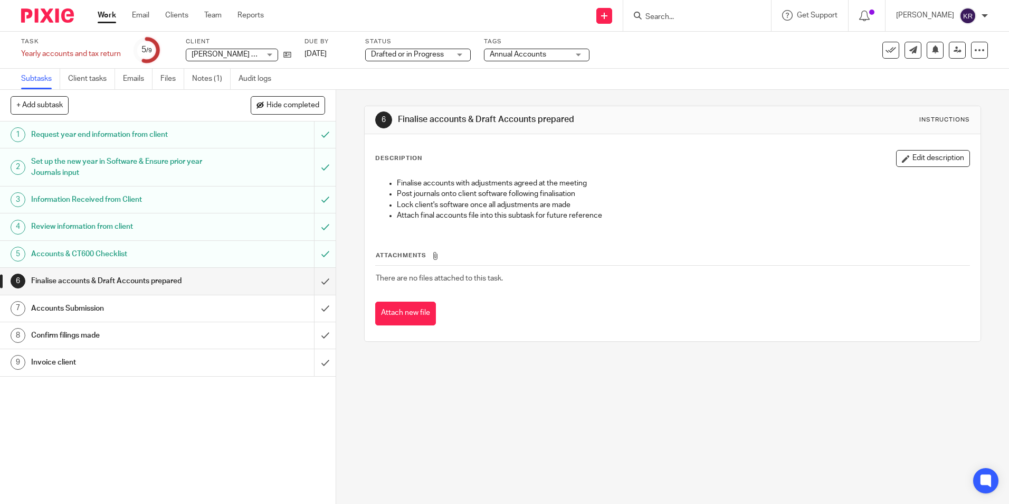
click at [467, 53] on div "Drafted or in Progress Drafted or in Progress" at bounding box center [418, 55] width 106 height 13
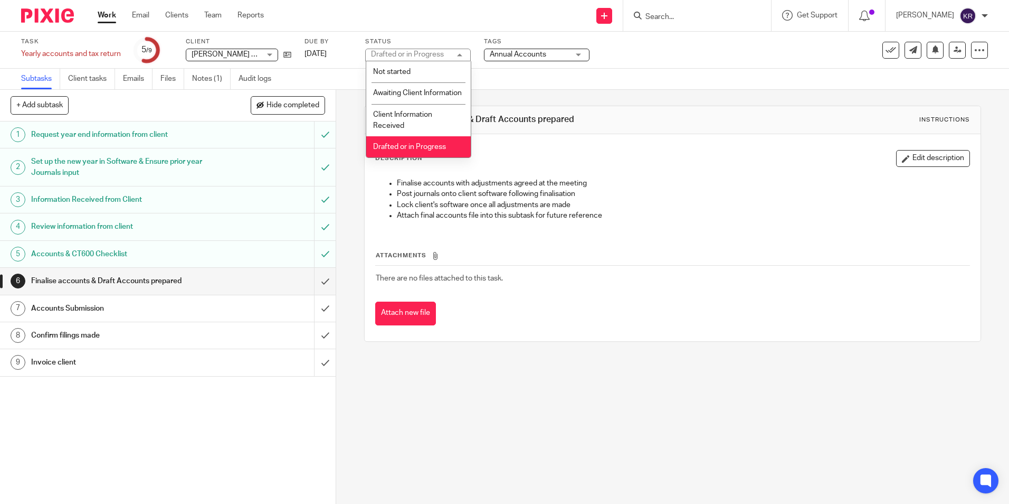
click at [467, 53] on div "Drafted or in Progress Drafted or in Progress" at bounding box center [418, 55] width 106 height 13
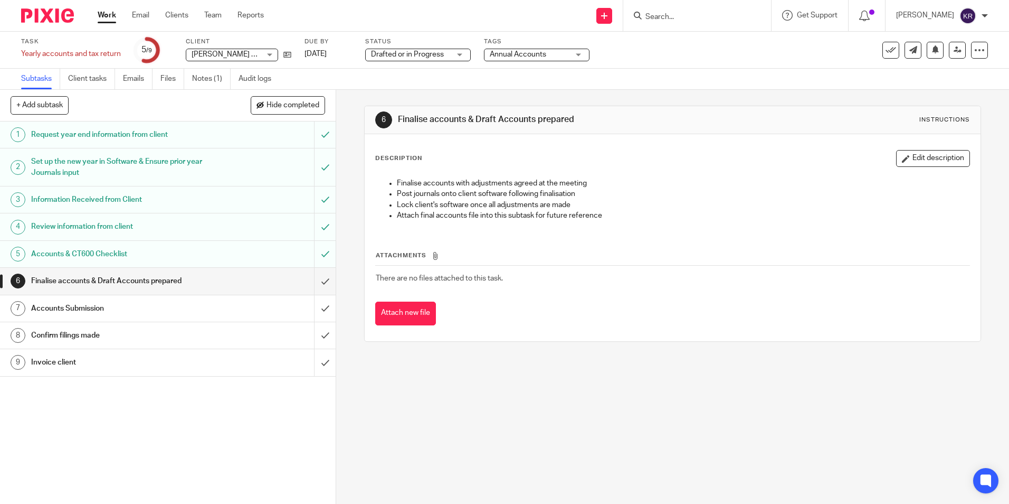
click at [107, 16] on link "Work" at bounding box center [107, 15] width 18 height 11
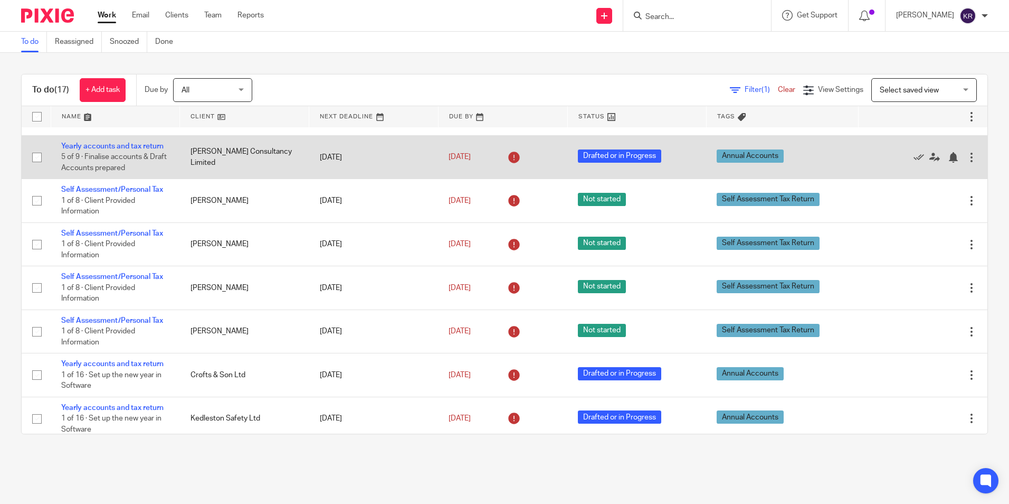
scroll to position [53, 0]
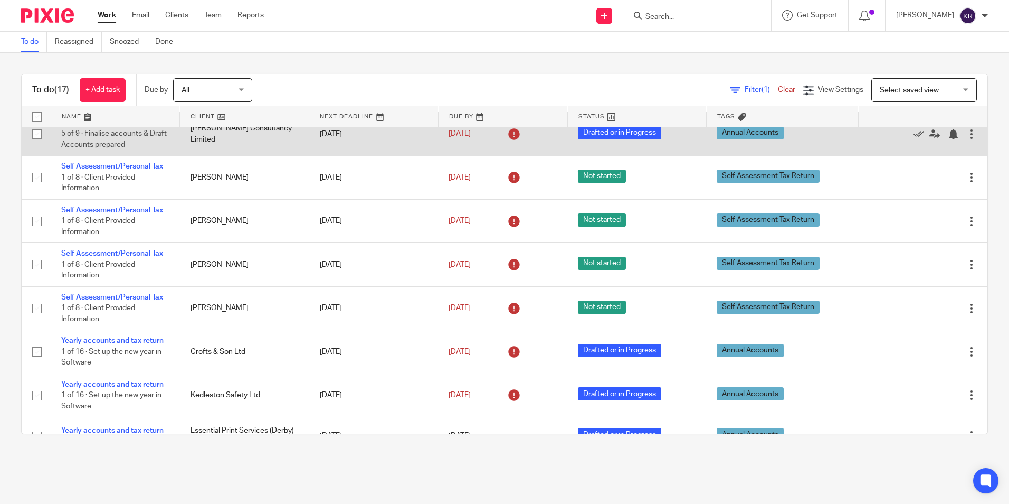
click at [232, 150] on td "[PERSON_NAME] Consultancy Limited" at bounding box center [244, 133] width 129 height 43
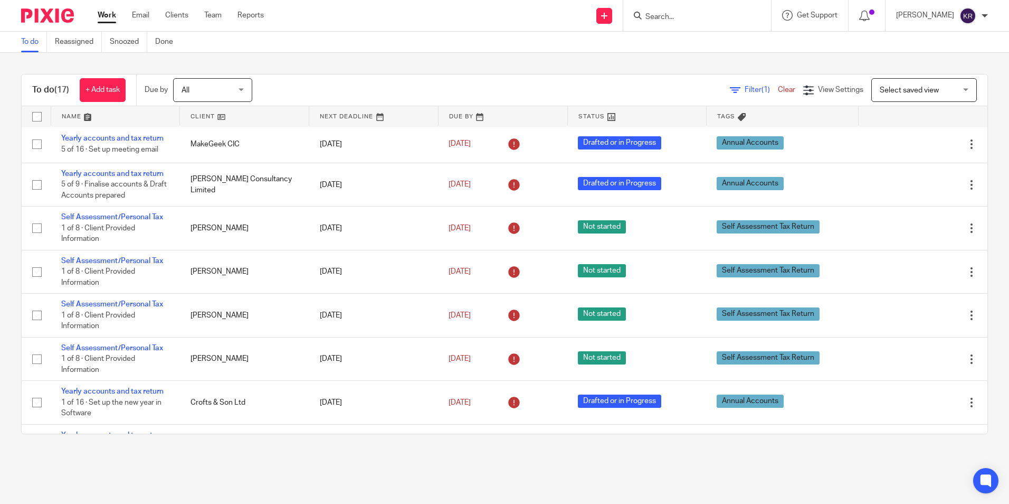
scroll to position [0, 0]
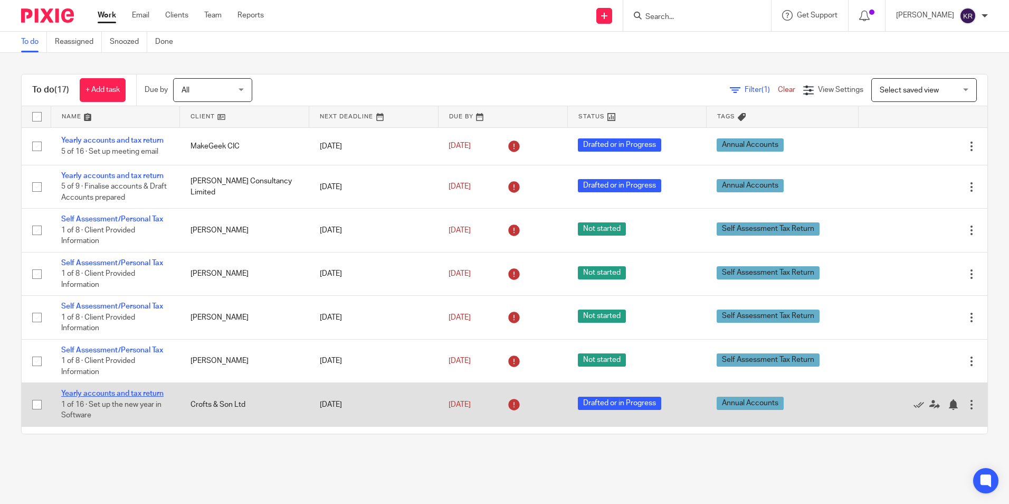
click at [138, 393] on link "Yearly accounts and tax return" at bounding box center [112, 393] width 102 height 7
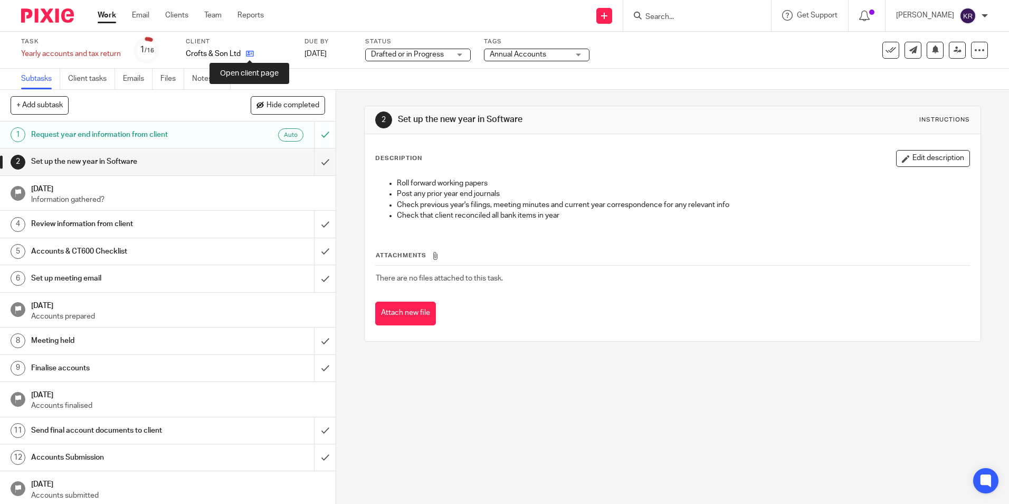
click at [250, 53] on icon at bounding box center [250, 54] width 8 height 8
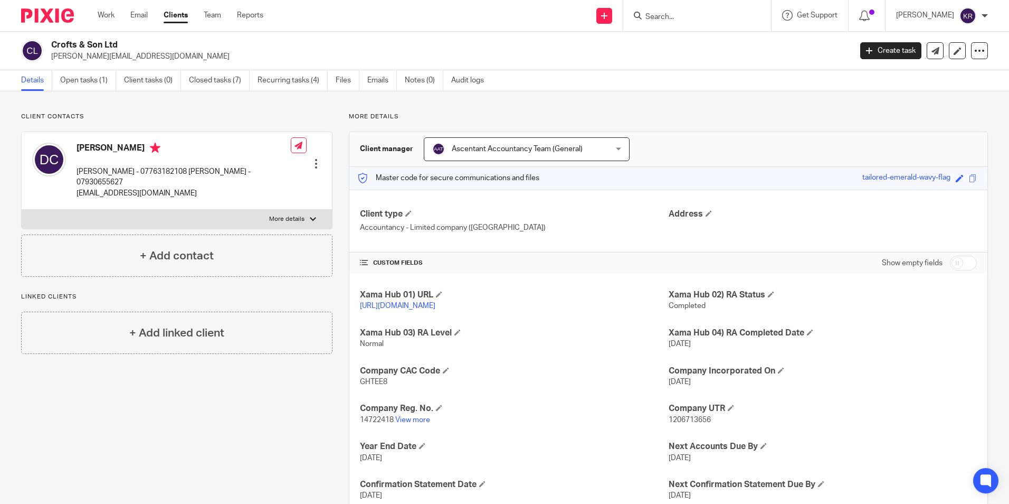
click at [30, 82] on link "Details" at bounding box center [36, 80] width 31 height 21
click at [103, 11] on link "Work" at bounding box center [106, 15] width 17 height 11
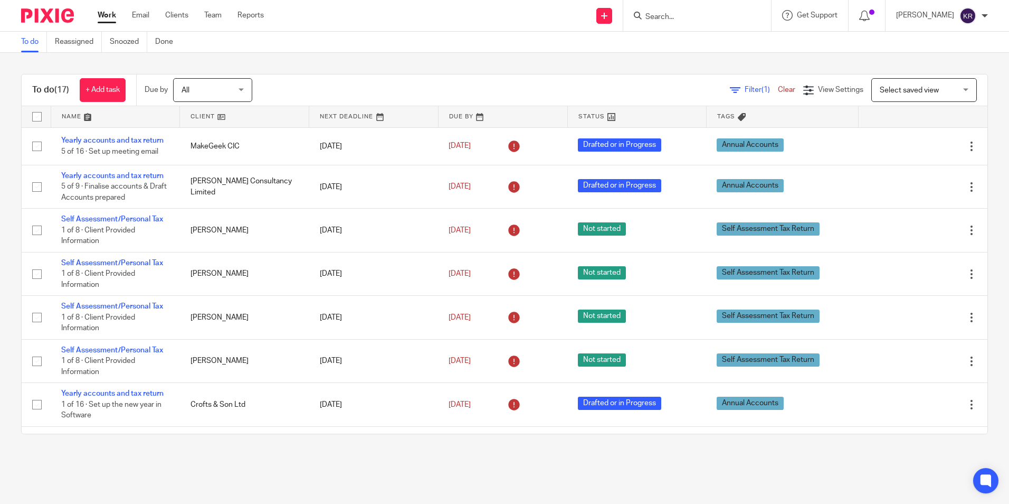
click at [458, 467] on main "To do Reassigned Snoozed Done To do (17) + Add task Due by All All Today Tomorr…" at bounding box center [504, 252] width 1009 height 504
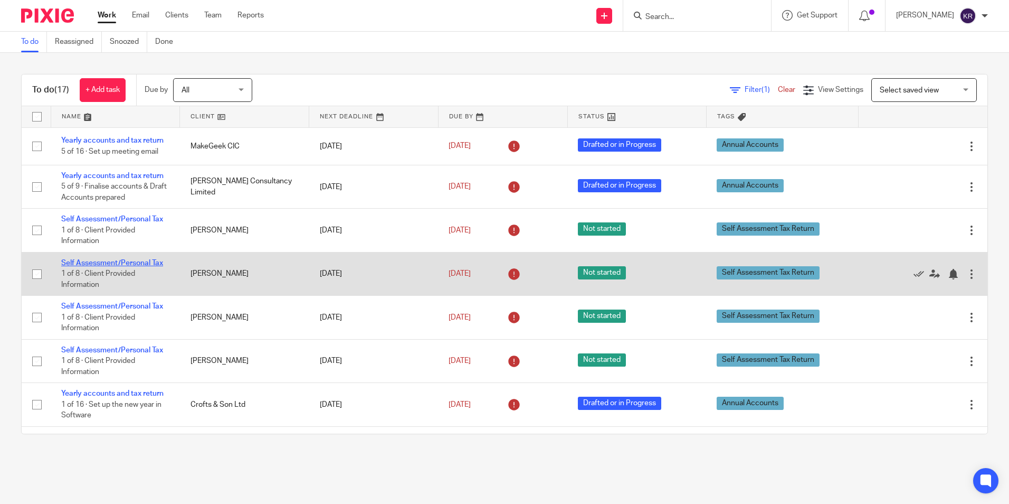
click at [71, 260] on link "Self Assessment/Personal Tax" at bounding box center [112, 262] width 102 height 7
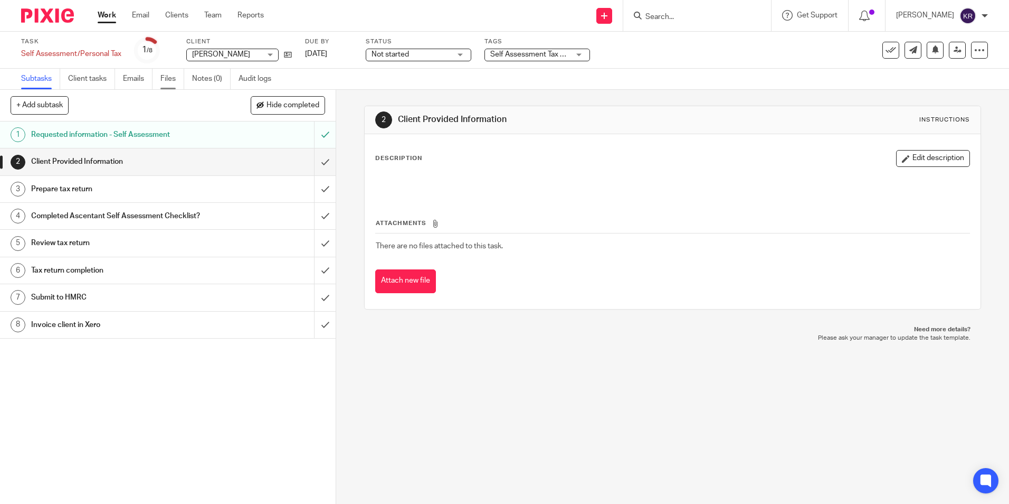
click at [173, 83] on link "Files" at bounding box center [172, 79] width 24 height 21
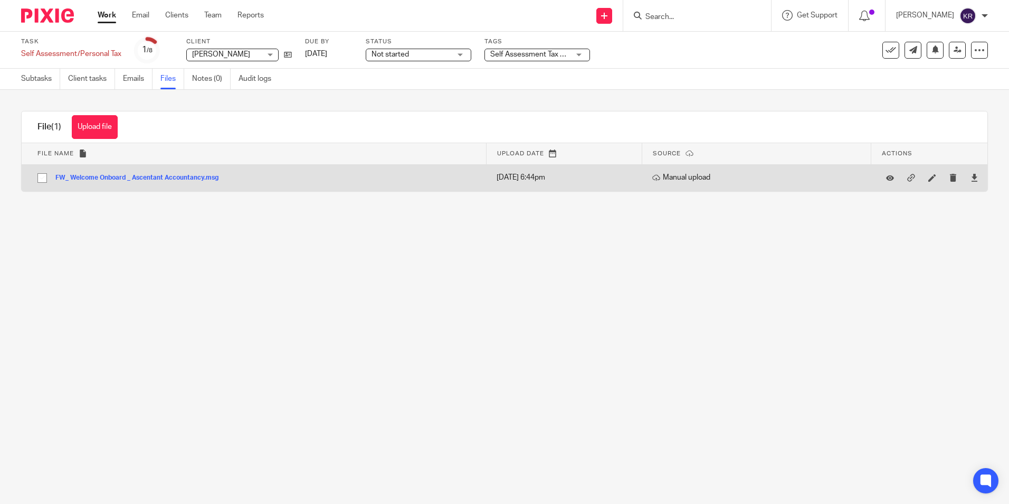
click at [156, 176] on button "FW_ Welcome Onboard _ Ascentant Accountancy.msg" at bounding box center [140, 177] width 171 height 7
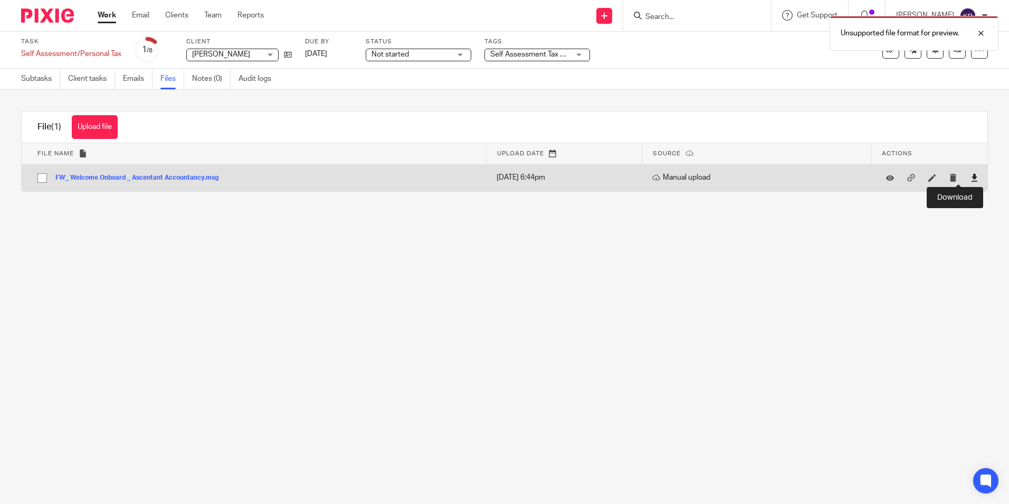
click at [971, 176] on icon at bounding box center [975, 178] width 8 height 8
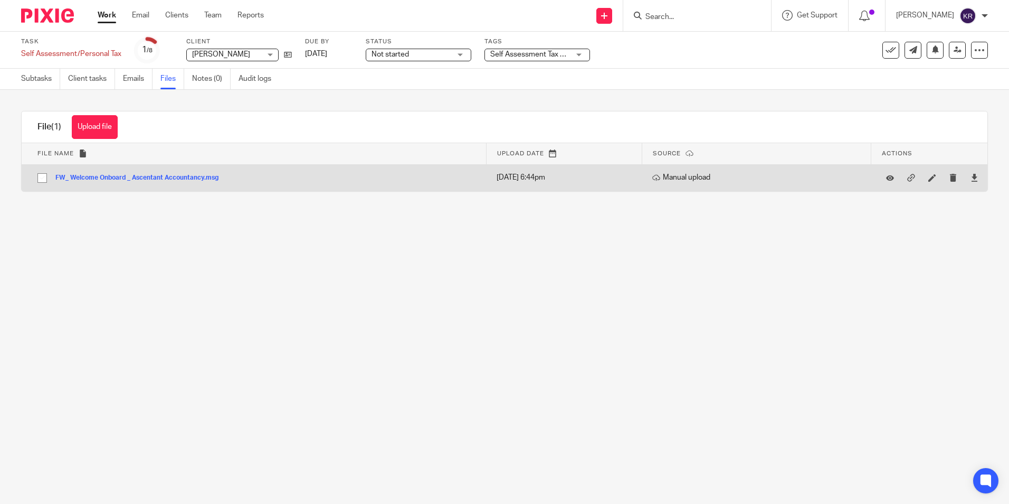
click at [191, 177] on button "FW_ Welcome Onboard _ Ascentant Accountancy.msg" at bounding box center [140, 177] width 171 height 7
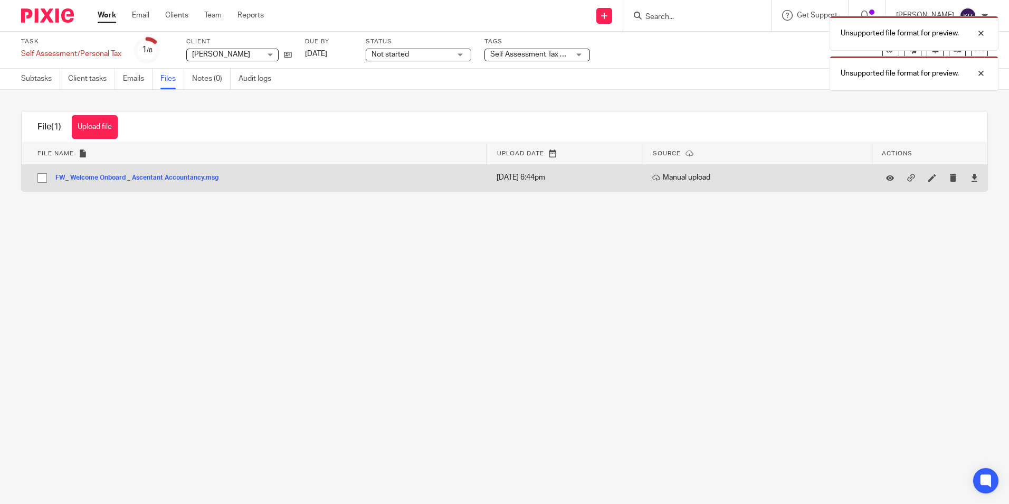
click at [83, 179] on button "FW_ Welcome Onboard _ Ascentant Accountancy.msg" at bounding box center [140, 177] width 171 height 7
click at [83, 180] on button "FW_ Welcome Onboard _ Ascentant Accountancy.msg" at bounding box center [140, 177] width 171 height 7
click at [971, 178] on icon at bounding box center [975, 178] width 8 height 8
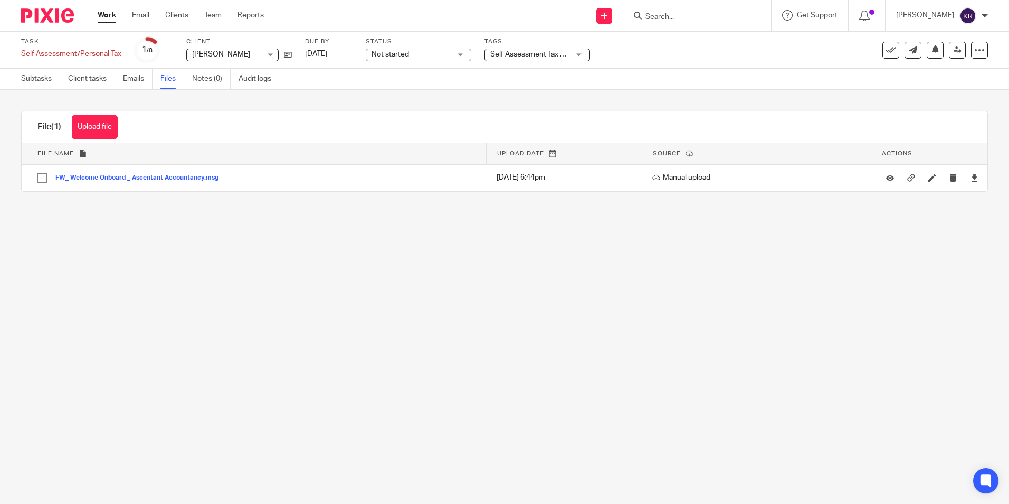
drag, startPoint x: 402, startPoint y: 258, endPoint x: 309, endPoint y: 218, distance: 101.2
click at [399, 261] on main "Task Self Assessment/Personal Tax Save Self Assessment/Personal Tax 1 /8 Client…" at bounding box center [504, 252] width 1009 height 504
click at [146, 81] on link "Emails" at bounding box center [138, 79] width 30 height 21
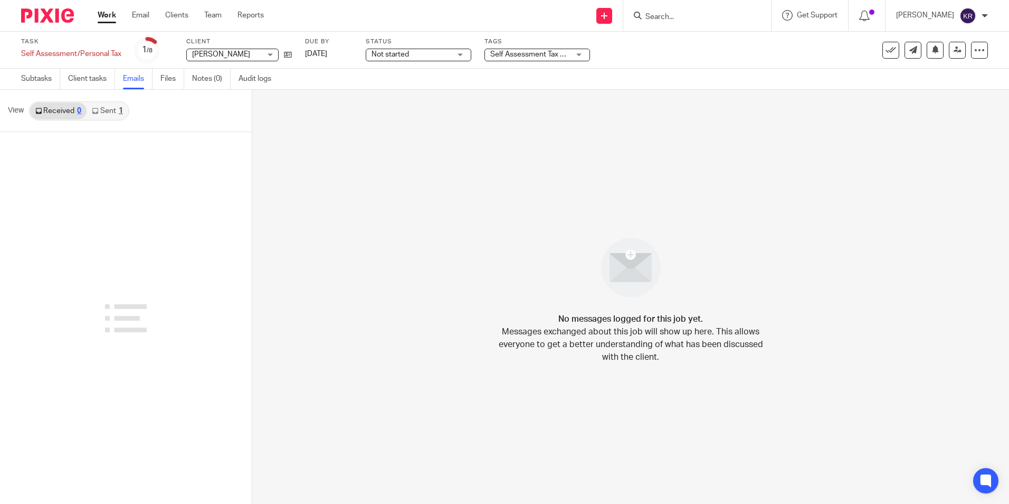
click at [105, 109] on link "Sent 1" at bounding box center [107, 110] width 41 height 17
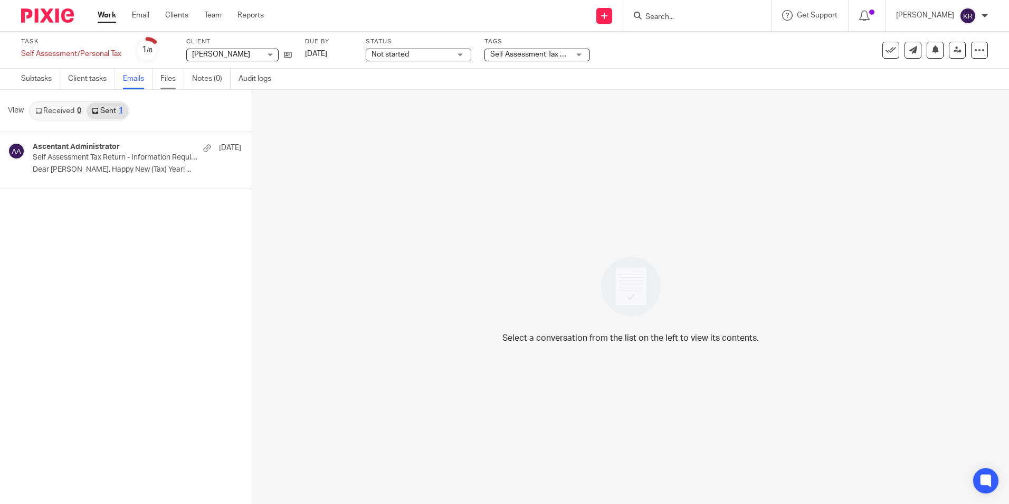
click at [172, 77] on link "Files" at bounding box center [172, 79] width 24 height 21
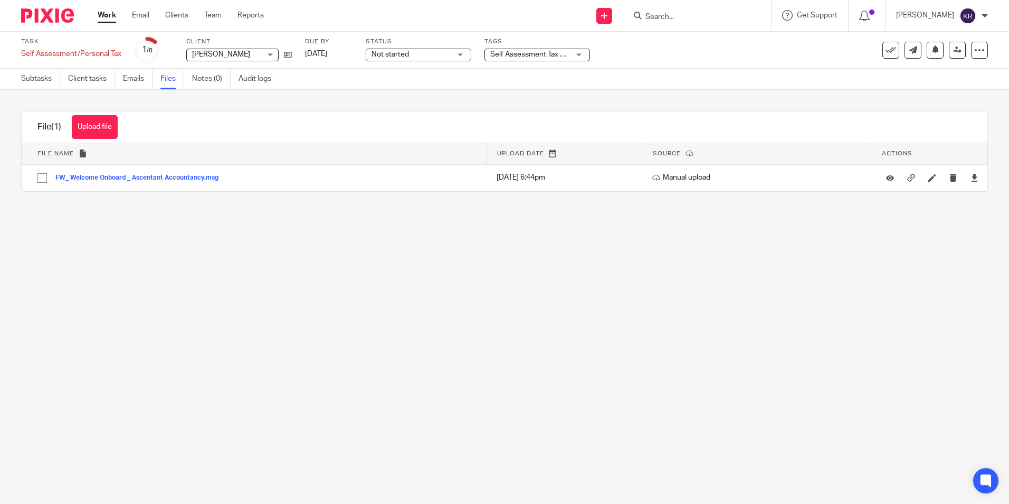
click at [459, 52] on div "Not started Not started" at bounding box center [419, 55] width 106 height 13
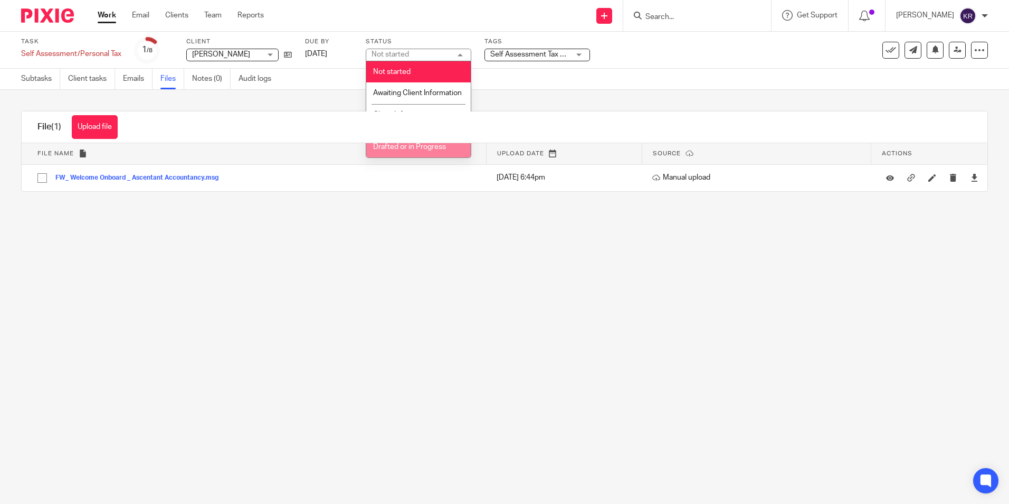
click at [445, 150] on span "Drafted or in Progress" at bounding box center [409, 146] width 73 height 7
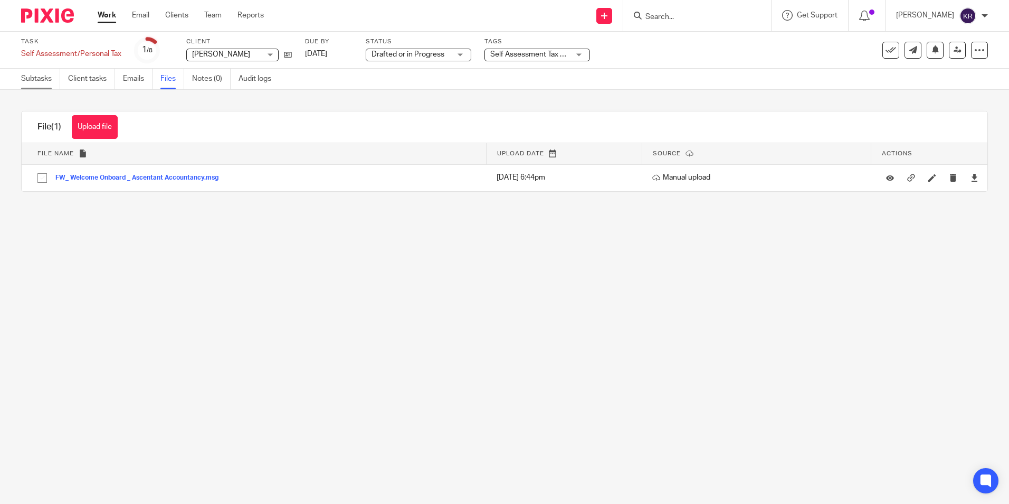
click at [47, 76] on link "Subtasks" at bounding box center [40, 79] width 39 height 21
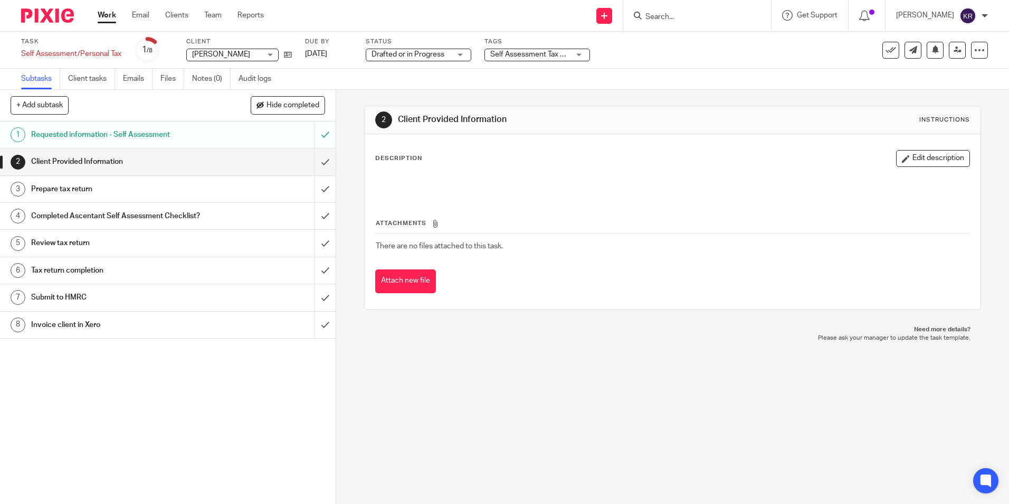
click at [82, 161] on h1 "Client Provided Information" at bounding box center [122, 162] width 182 height 16
click at [318, 162] on input "submit" at bounding box center [168, 161] width 336 height 26
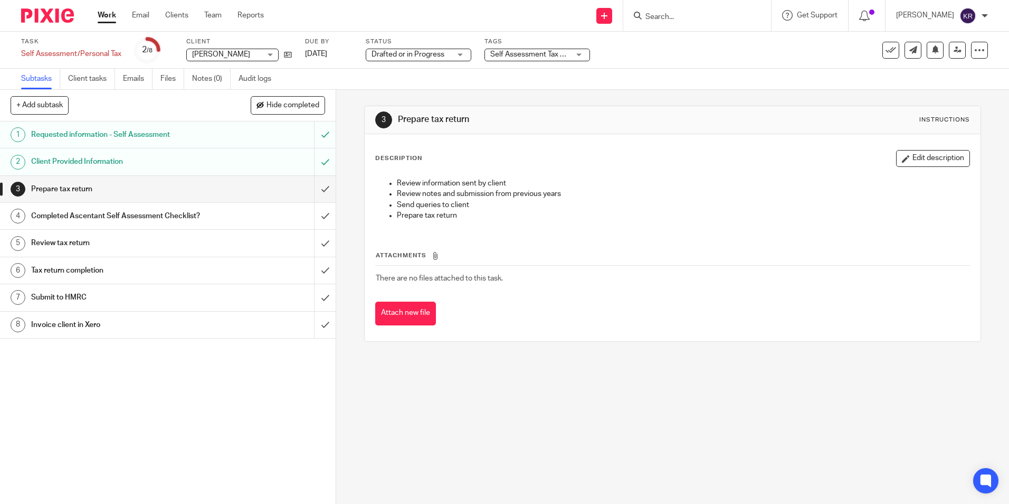
click at [107, 13] on link "Work" at bounding box center [107, 15] width 18 height 11
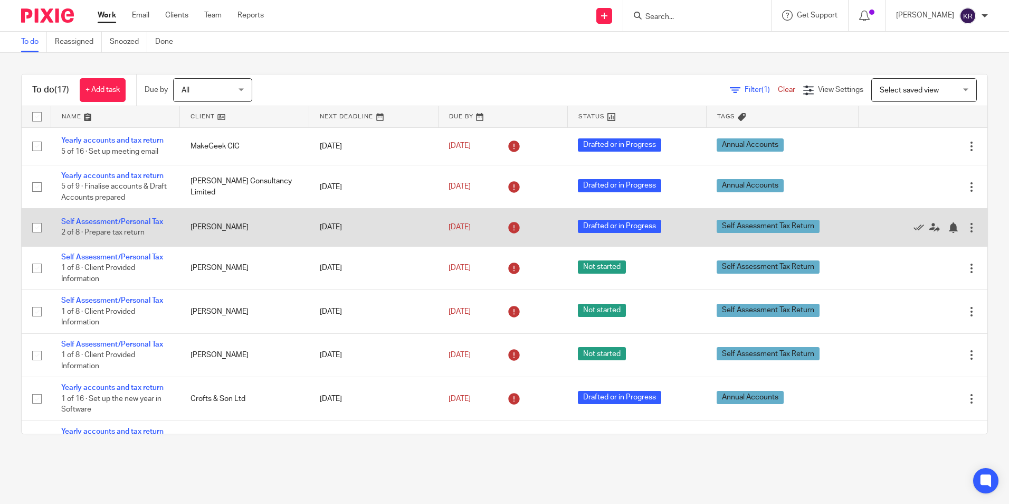
click at [124, 218] on td "Self Assessment/Personal Tax 2 of 8 · Prepare tax return" at bounding box center [115, 227] width 129 height 37
click at [127, 221] on link "Self Assessment/Personal Tax" at bounding box center [112, 221] width 102 height 7
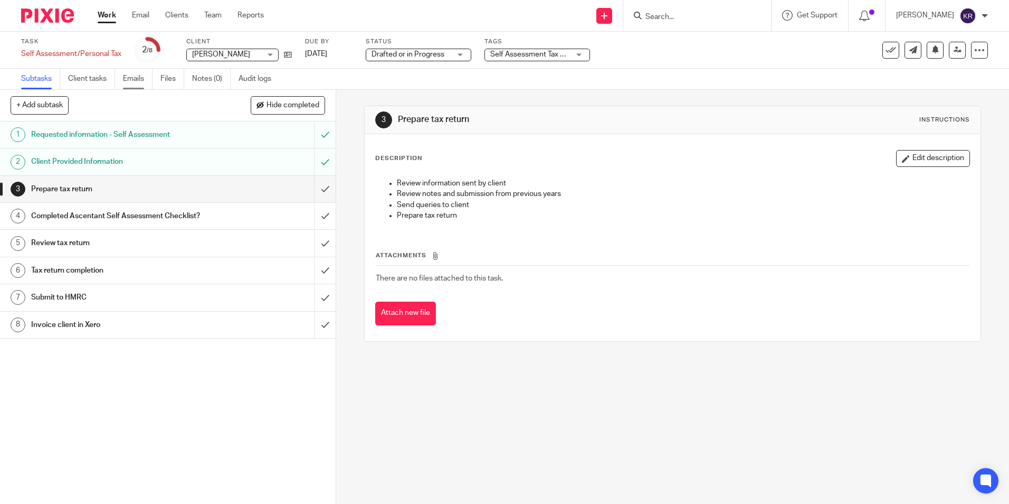
click at [141, 79] on link "Emails" at bounding box center [138, 79] width 30 height 21
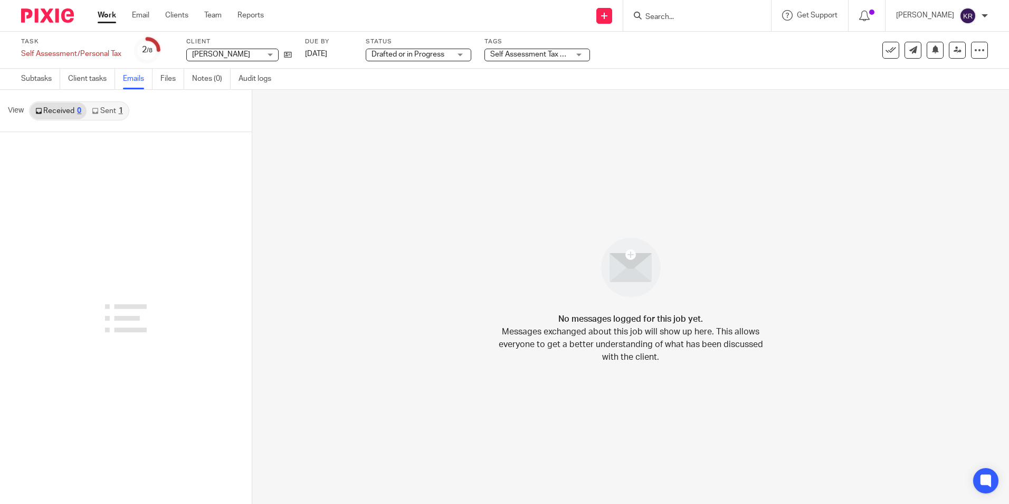
click at [110, 108] on link "Sent 1" at bounding box center [107, 110] width 41 height 17
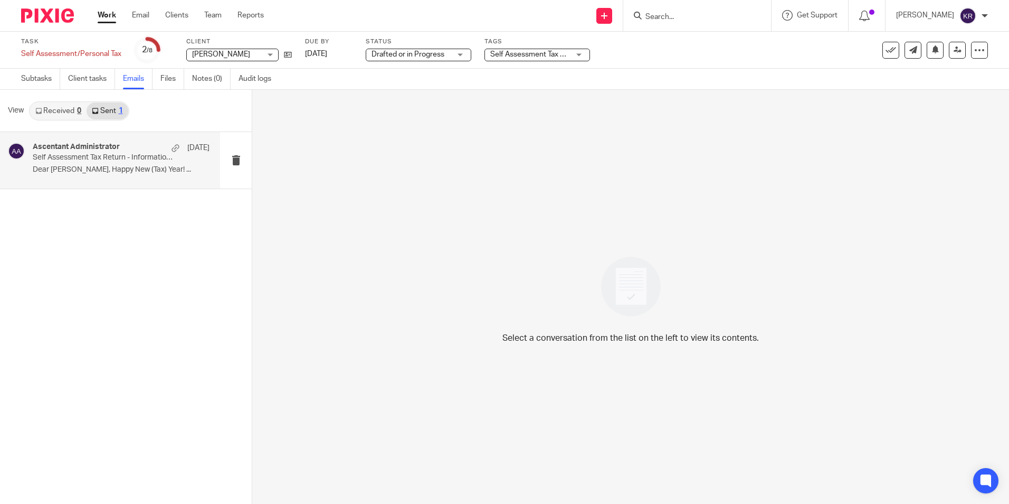
click at [119, 157] on p "Self Assessment Tax Return - Information Required" at bounding box center [103, 157] width 141 height 9
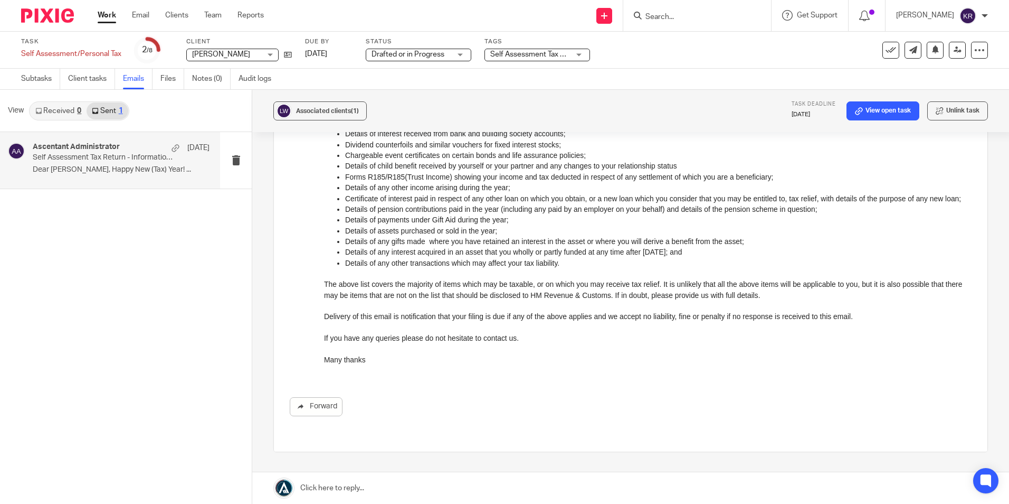
scroll to position [343, 0]
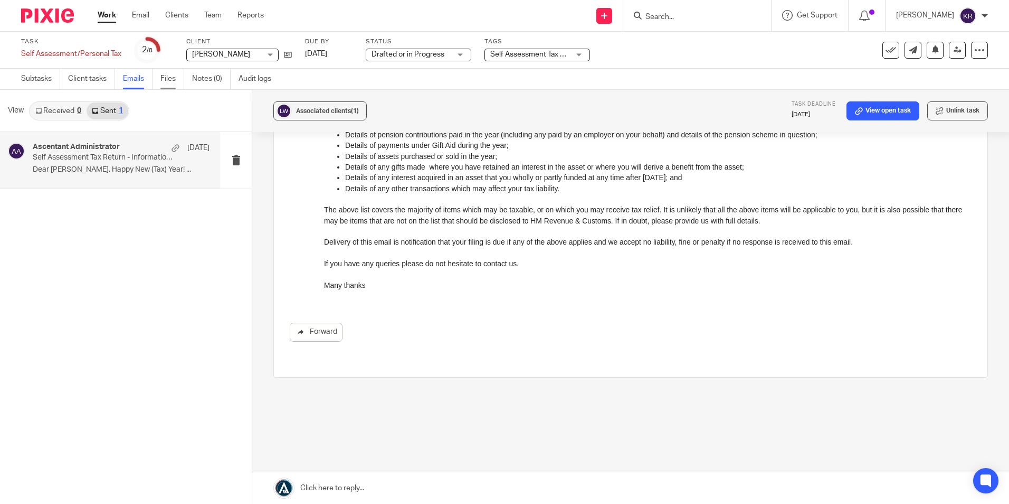
click at [167, 78] on link "Files" at bounding box center [172, 79] width 24 height 21
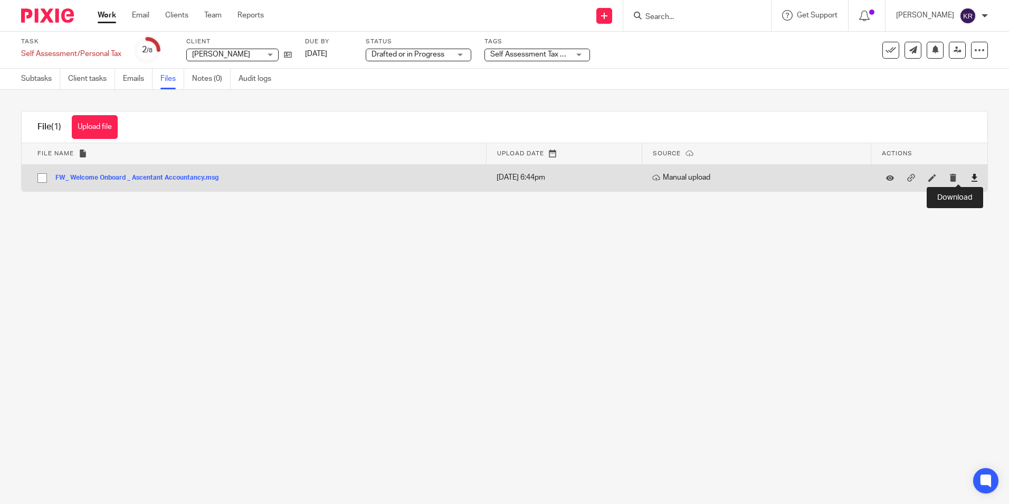
click at [971, 178] on icon at bounding box center [975, 178] width 8 height 8
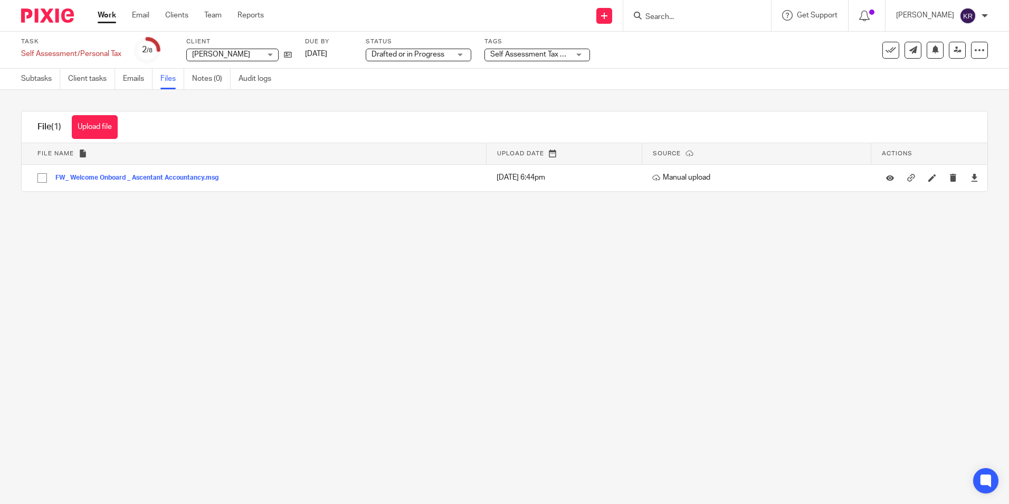
click at [116, 15] on link "Work" at bounding box center [107, 15] width 18 height 11
